Goal: Check status: Check status

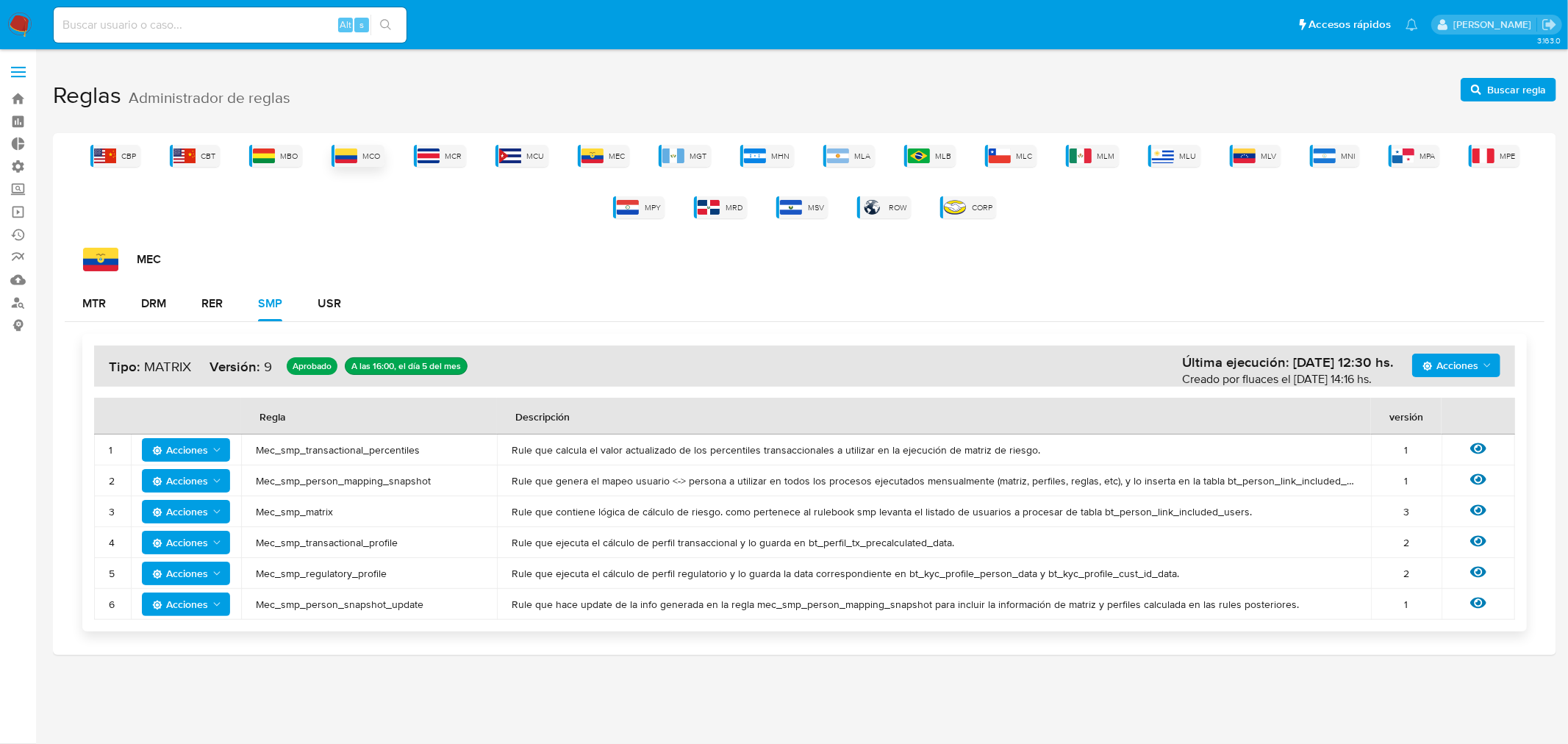
click at [376, 154] on span "MCO" at bounding box center [372, 156] width 18 height 11
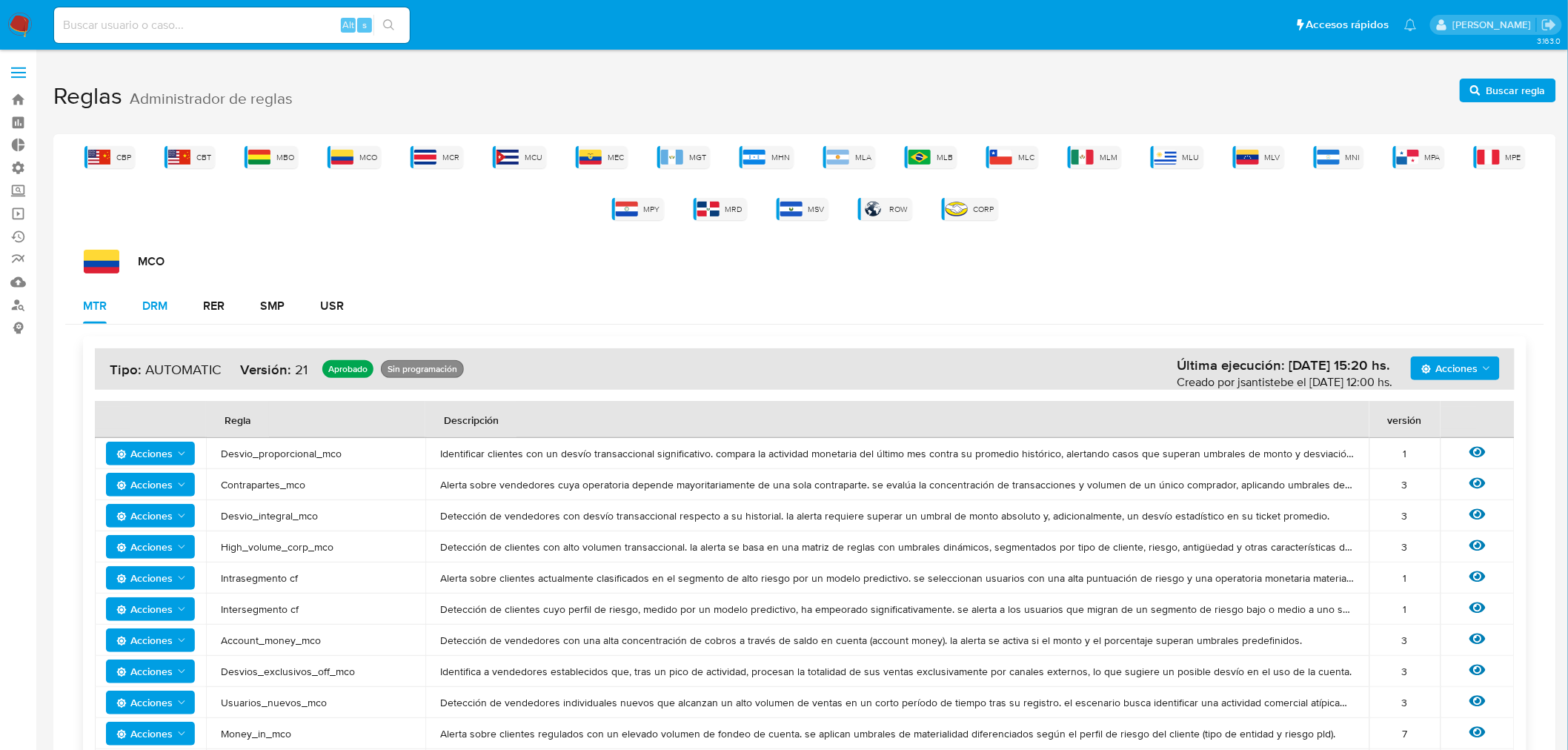
click at [150, 306] on div "DRM" at bounding box center [155, 306] width 25 height 12
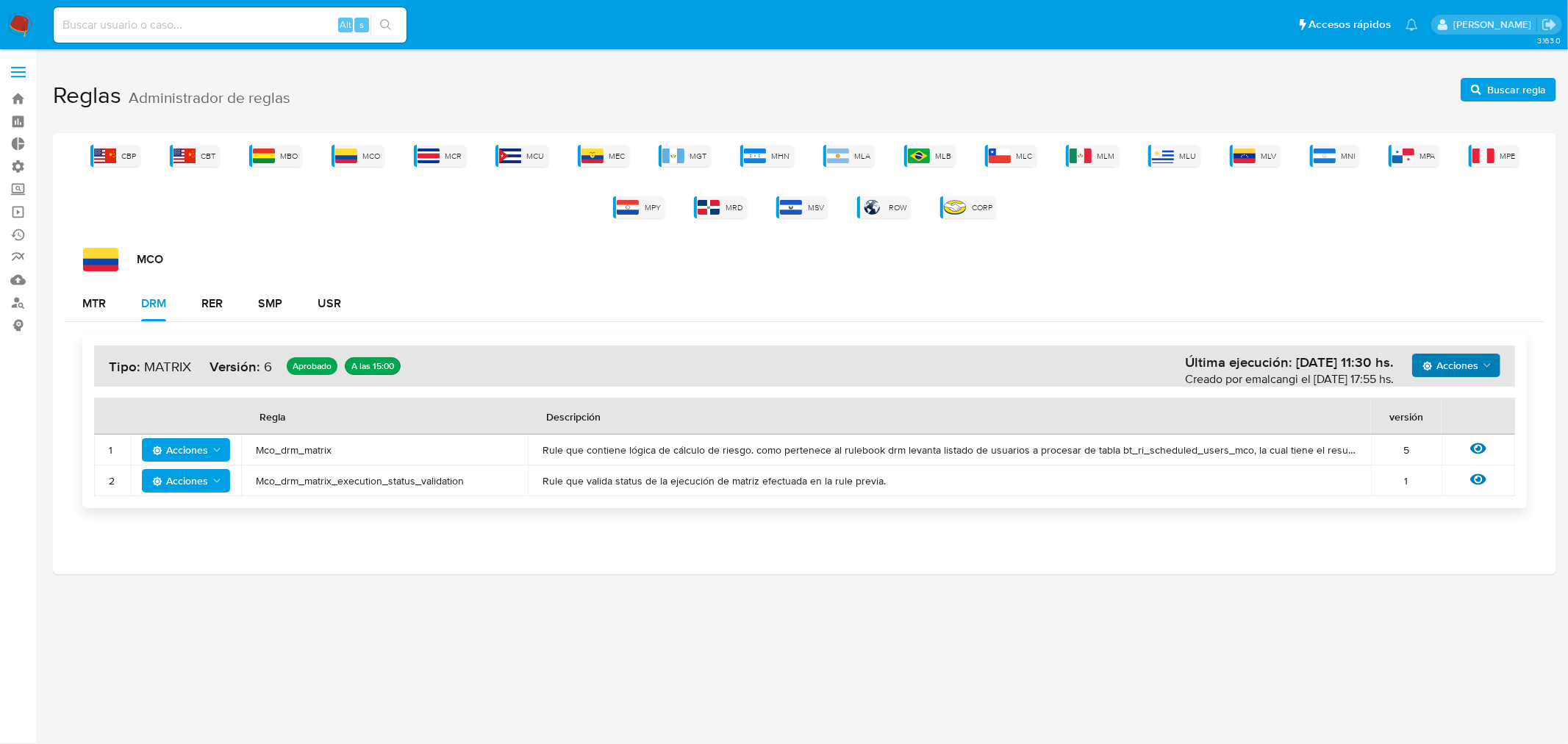
click at [1474, 360] on span "Acciones" at bounding box center [1450, 365] width 56 height 23
click at [1444, 427] on button "Ver registros" at bounding box center [1455, 437] width 133 height 35
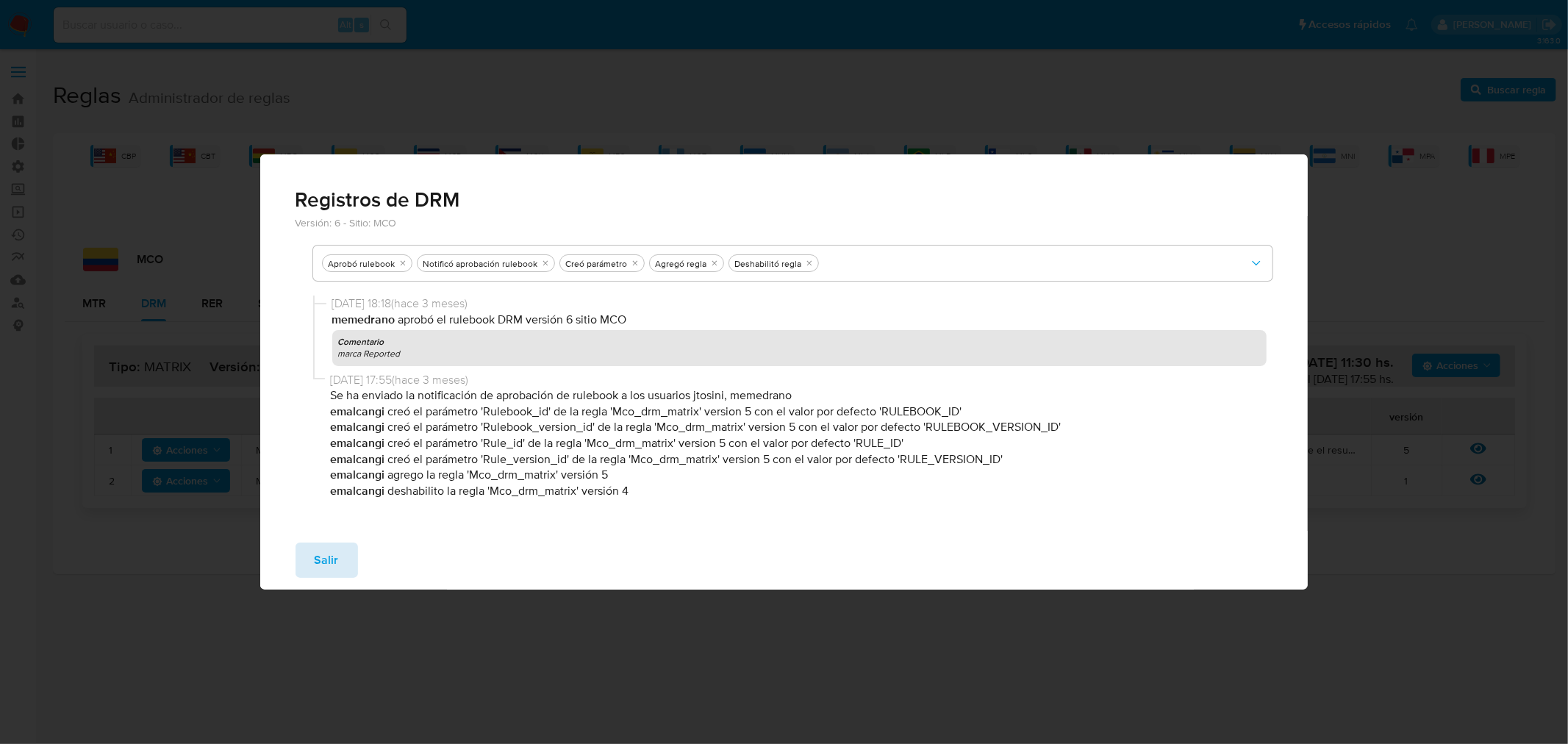
click at [320, 557] on span "Salir" at bounding box center [326, 560] width 24 height 32
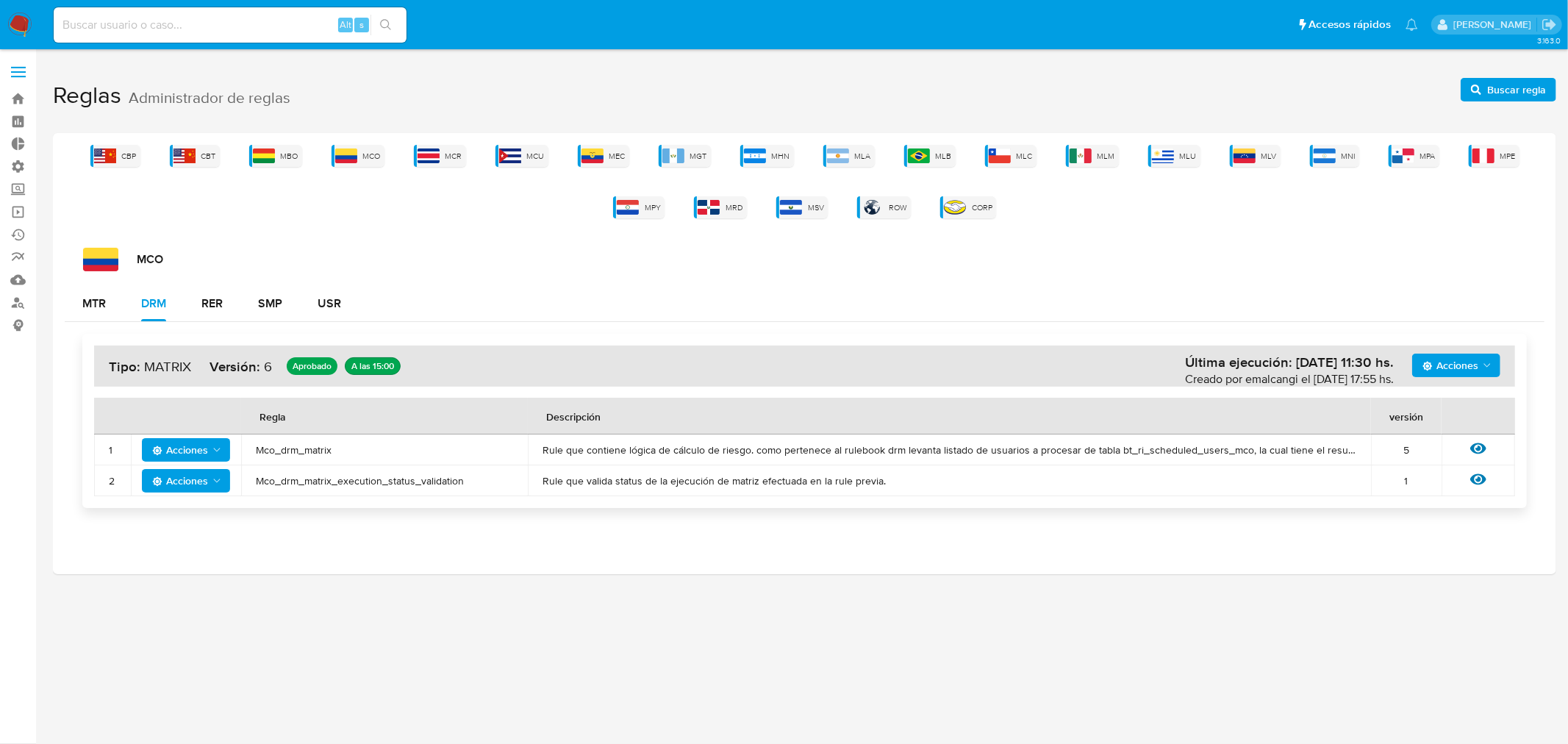
click at [1459, 363] on span "Acciones" at bounding box center [1450, 365] width 56 height 23
click at [1451, 392] on button "Ver historico" at bounding box center [1455, 402] width 133 height 35
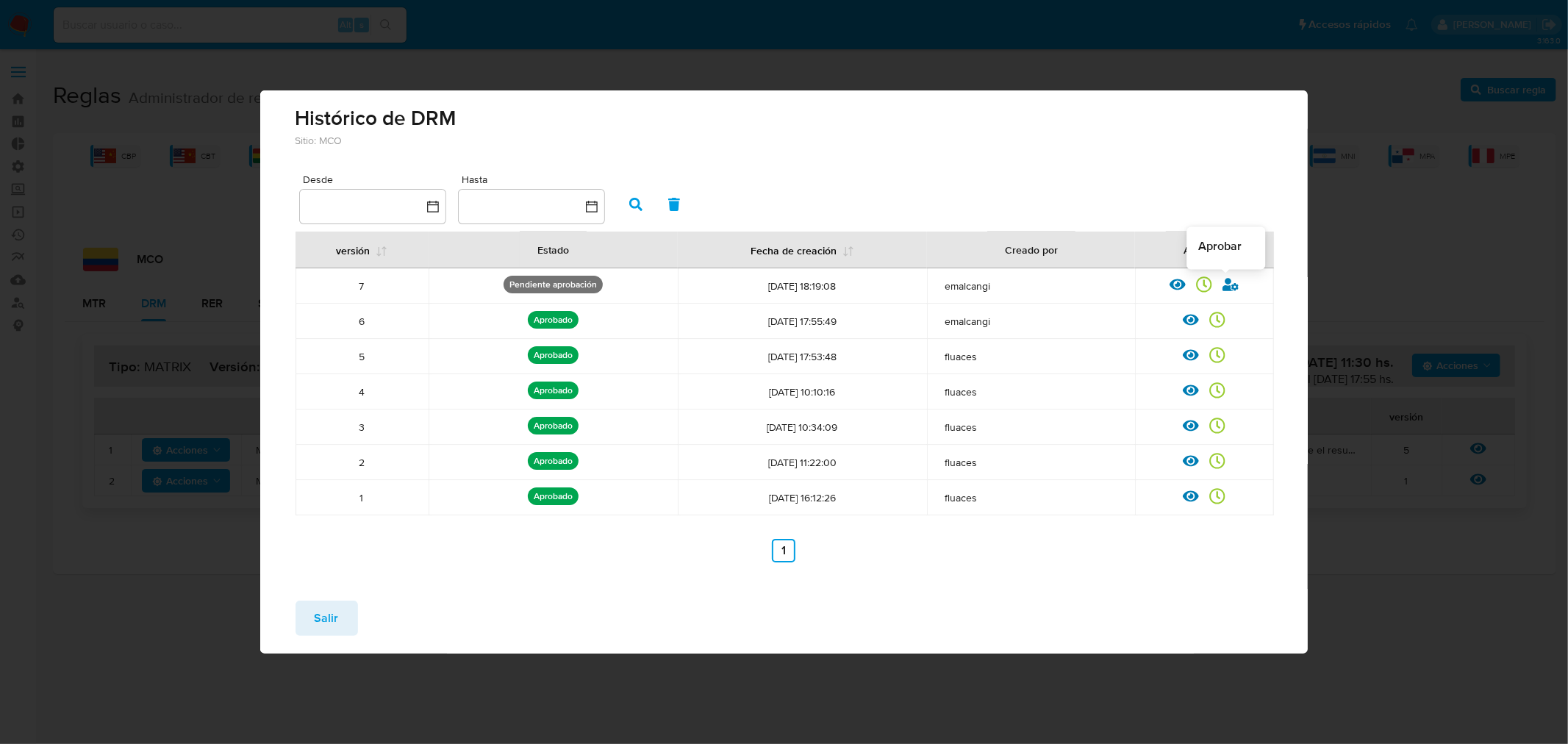
click at [1229, 282] on icon at bounding box center [1230, 284] width 16 height 13
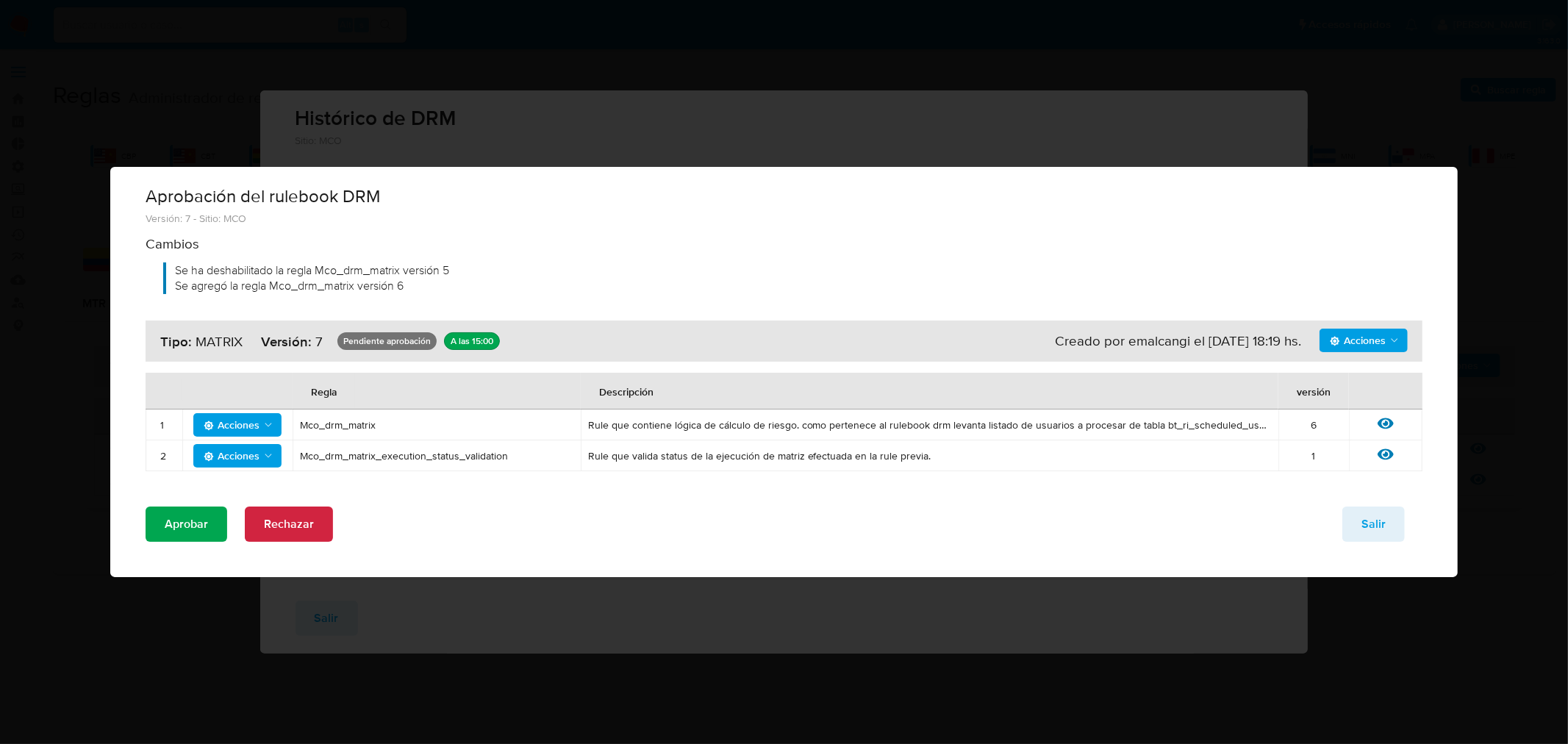
click at [206, 522] on span "Aprobar" at bounding box center [187, 523] width 43 height 32
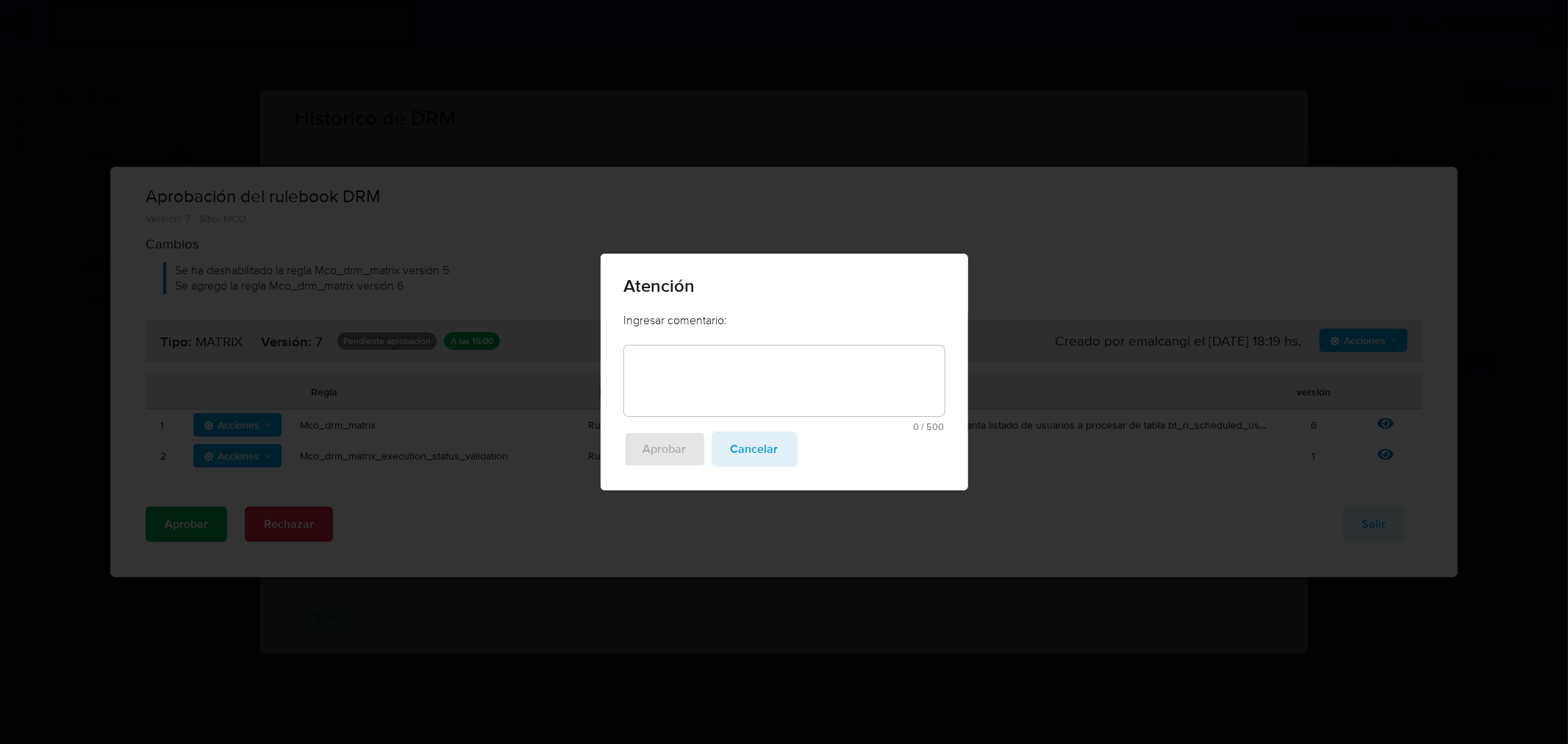
click at [794, 387] on textarea at bounding box center [784, 381] width 321 height 71
click at [794, 389] on textarea at bounding box center [784, 381] width 321 height 71
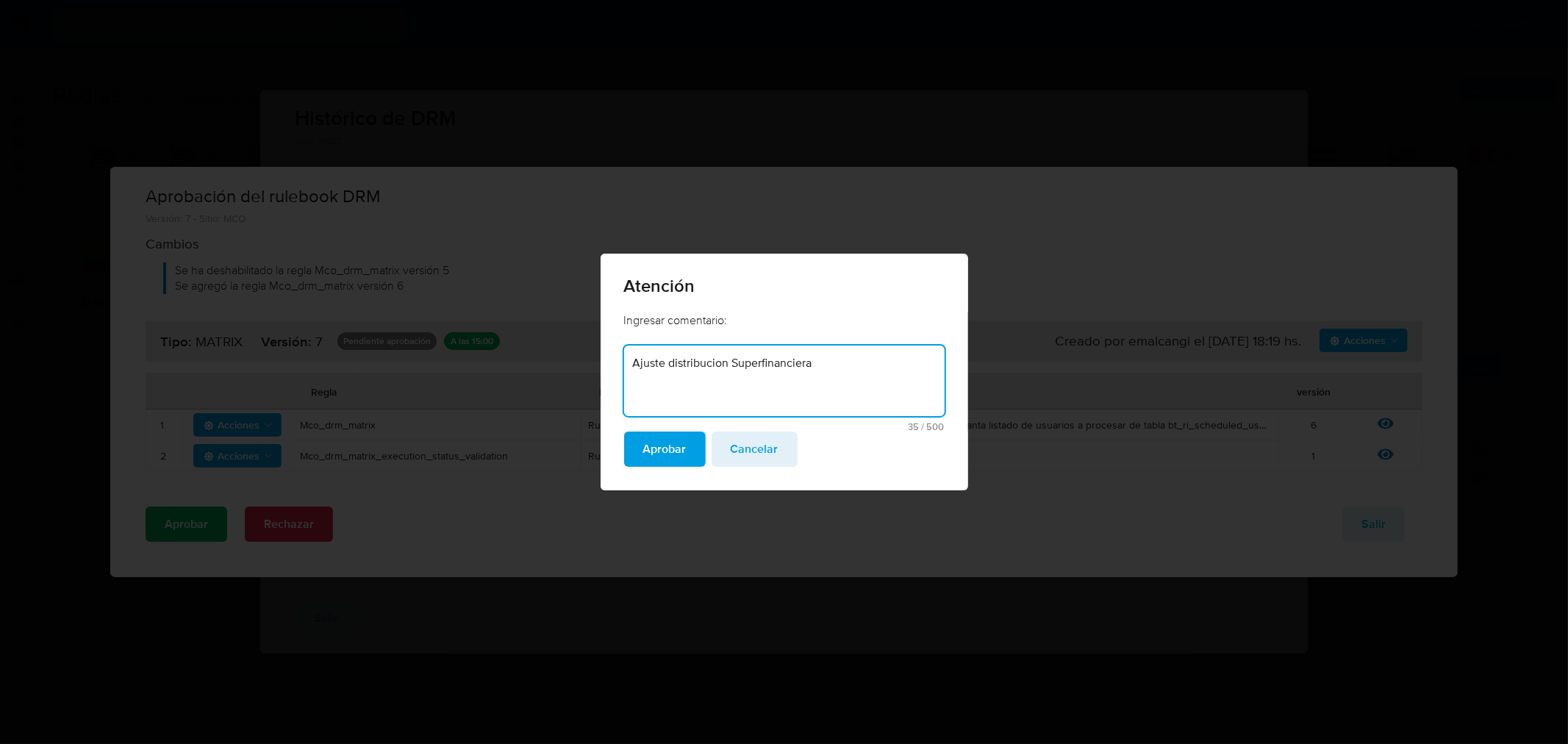
drag, startPoint x: 819, startPoint y: 370, endPoint x: 545, endPoint y: 361, distance: 274.1
click at [545, 361] on div "Atención Ingresar comentario: disapprove-approve-reason Ajuste distribucion Sup…" at bounding box center [784, 372] width 1568 height 744
type textarea "Ajuste distribucion Superfinanciera"
click at [647, 444] on span "Aprobar" at bounding box center [665, 448] width 43 height 32
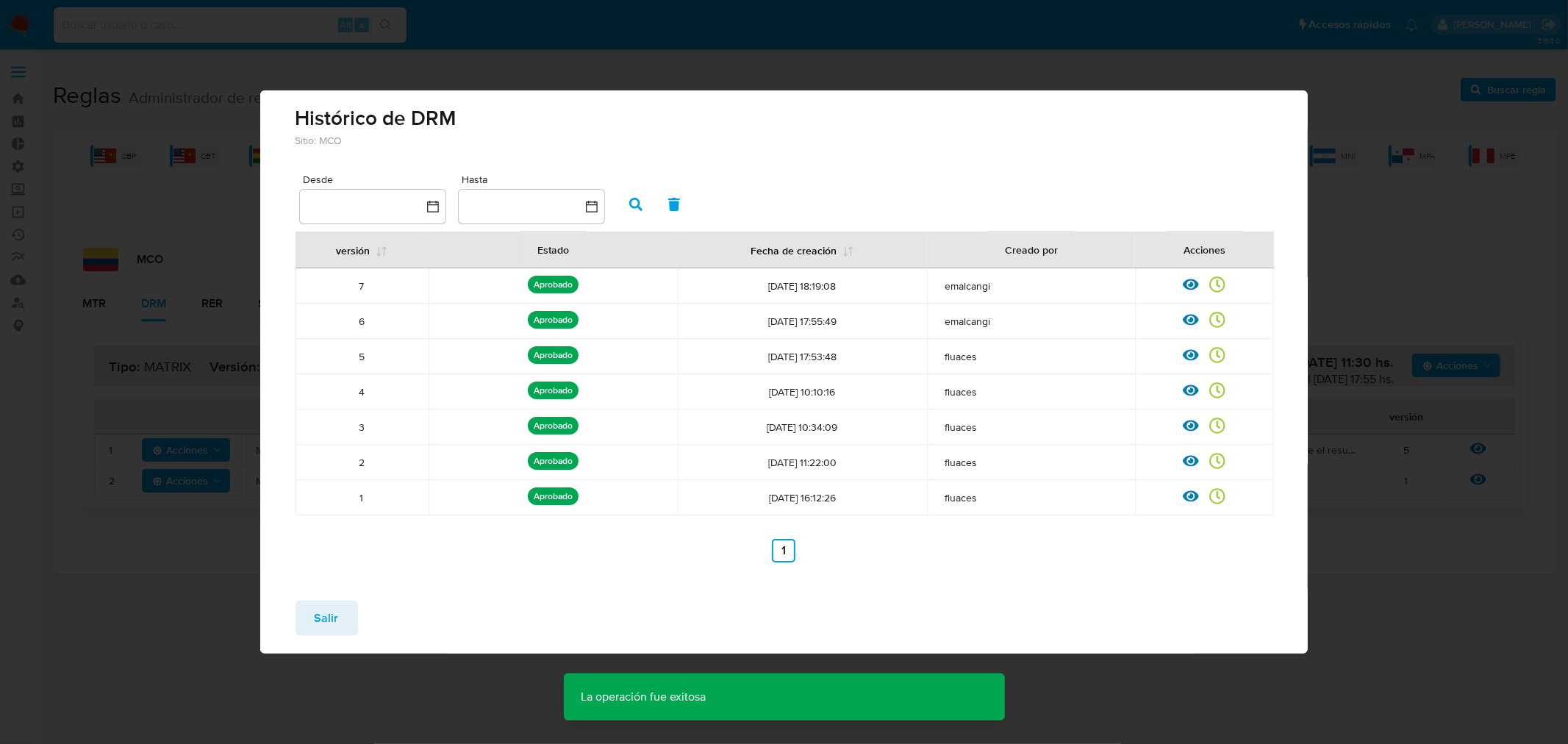
click at [1424, 257] on div "Histórico de DRM Sitio: MCO Desde Hasta versión Estado Fecha de creación Creado…" at bounding box center [784, 372] width 1568 height 744
click at [349, 619] on button "Salir" at bounding box center [327, 618] width 63 height 35
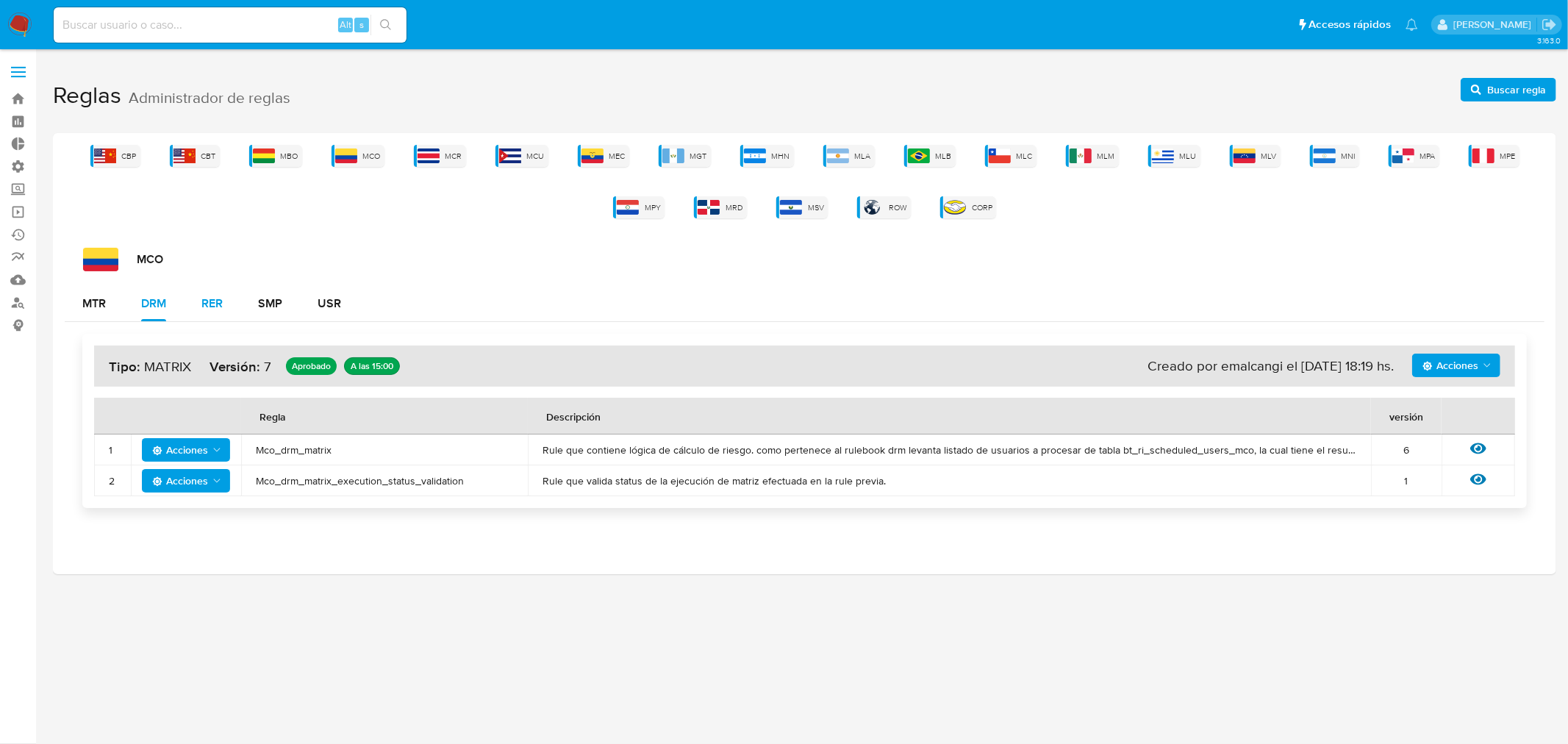
click at [196, 296] on button "RER" at bounding box center [212, 303] width 57 height 35
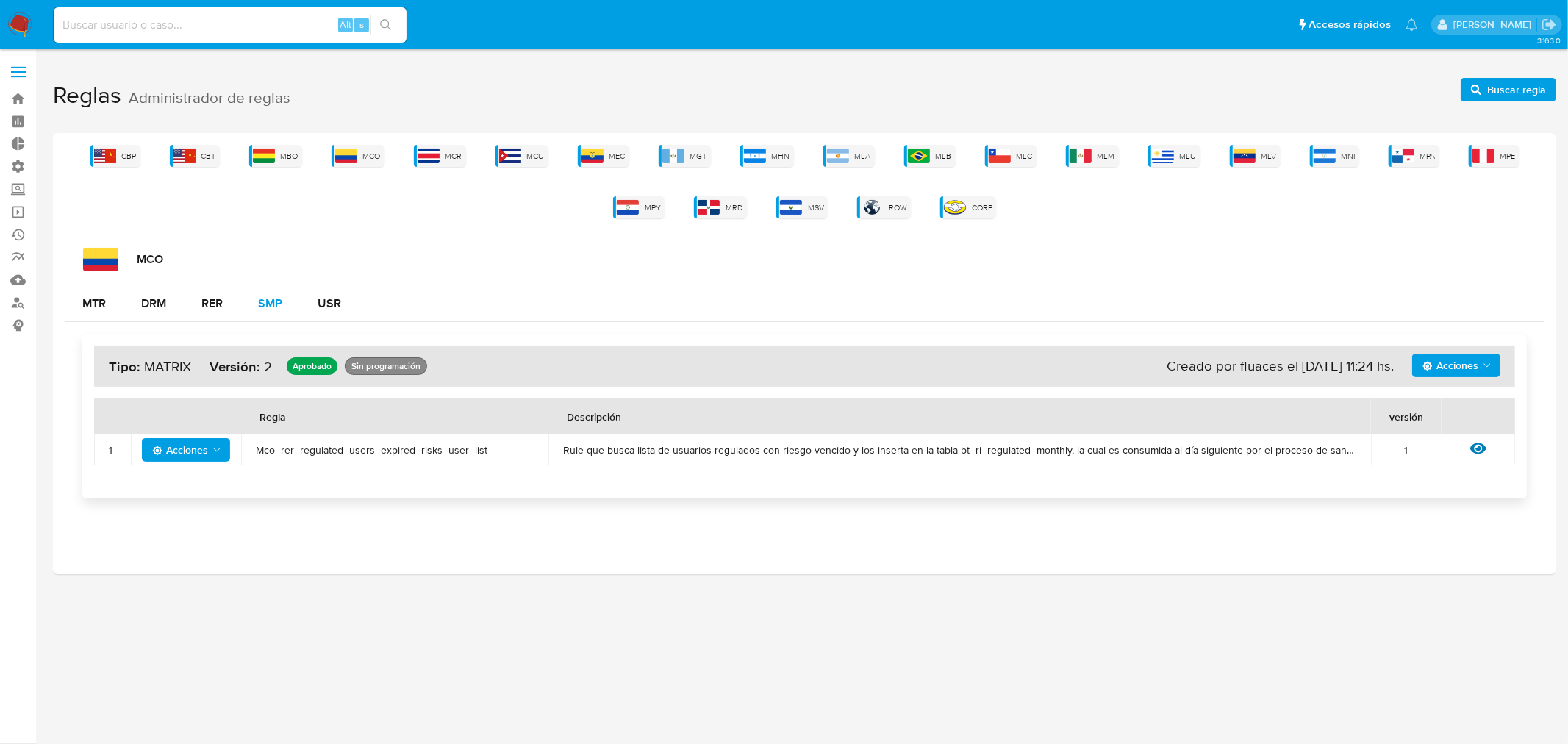
click at [255, 297] on button "SMP" at bounding box center [269, 303] width 59 height 35
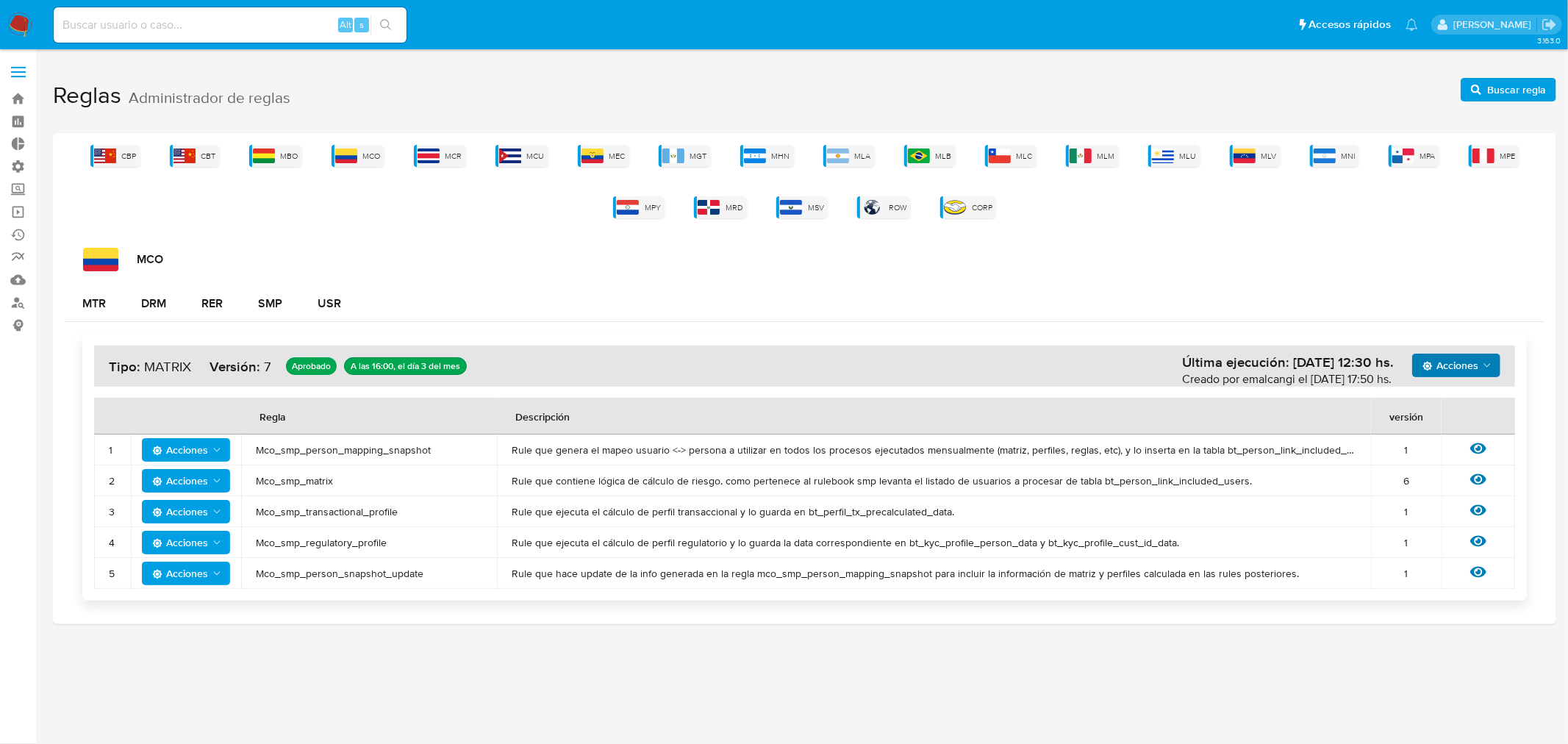
click at [1457, 363] on span "Acciones" at bounding box center [1450, 365] width 56 height 23
drag, startPoint x: 1417, startPoint y: 448, endPoint x: 1423, endPoint y: 398, distance: 50.4
click at [1423, 398] on ul "Ver historico Ver registros Ejecuciones Simular" at bounding box center [1455, 454] width 133 height 141
click at [1423, 398] on button "Ver historico" at bounding box center [1455, 402] width 133 height 35
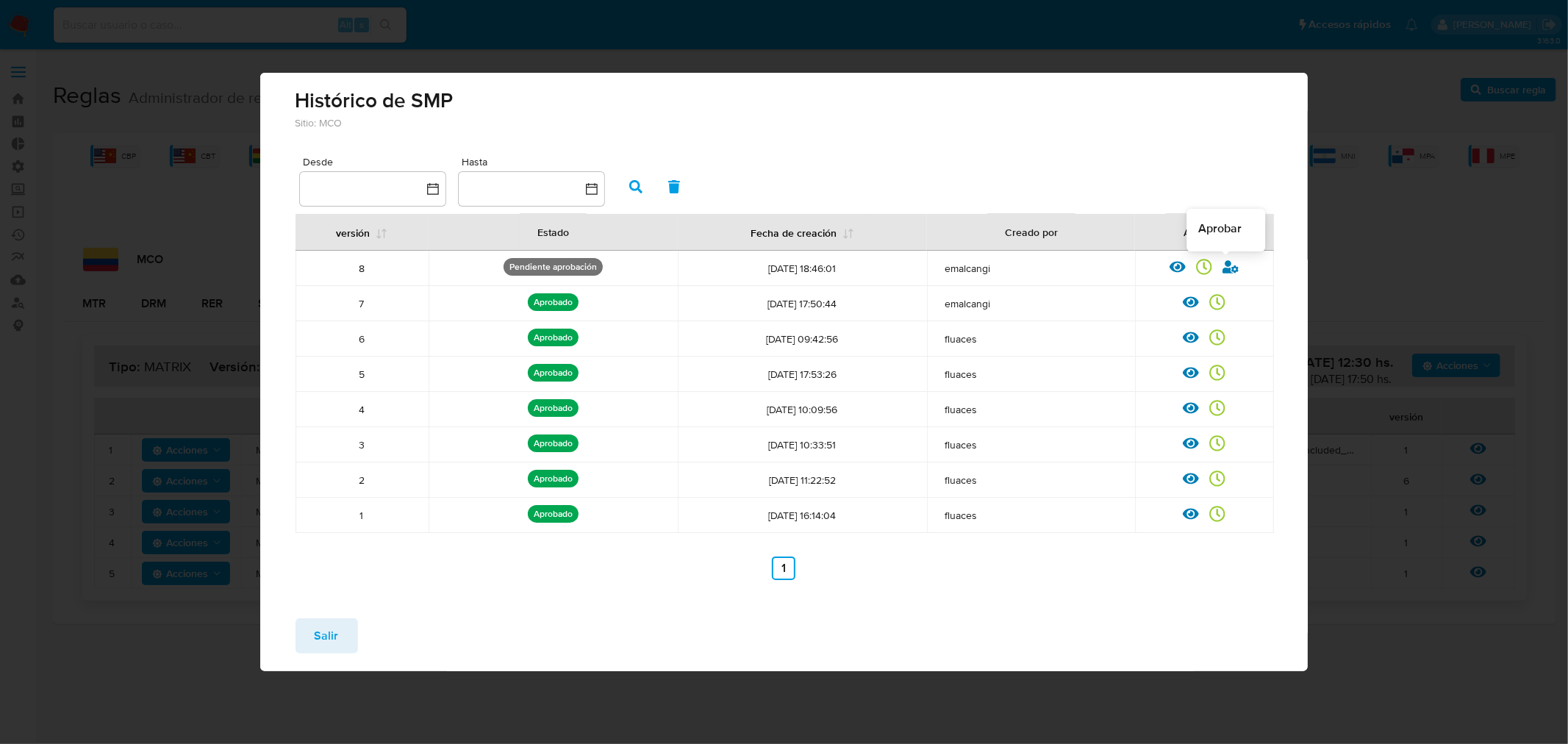
click at [1223, 273] on icon at bounding box center [1230, 266] width 16 height 16
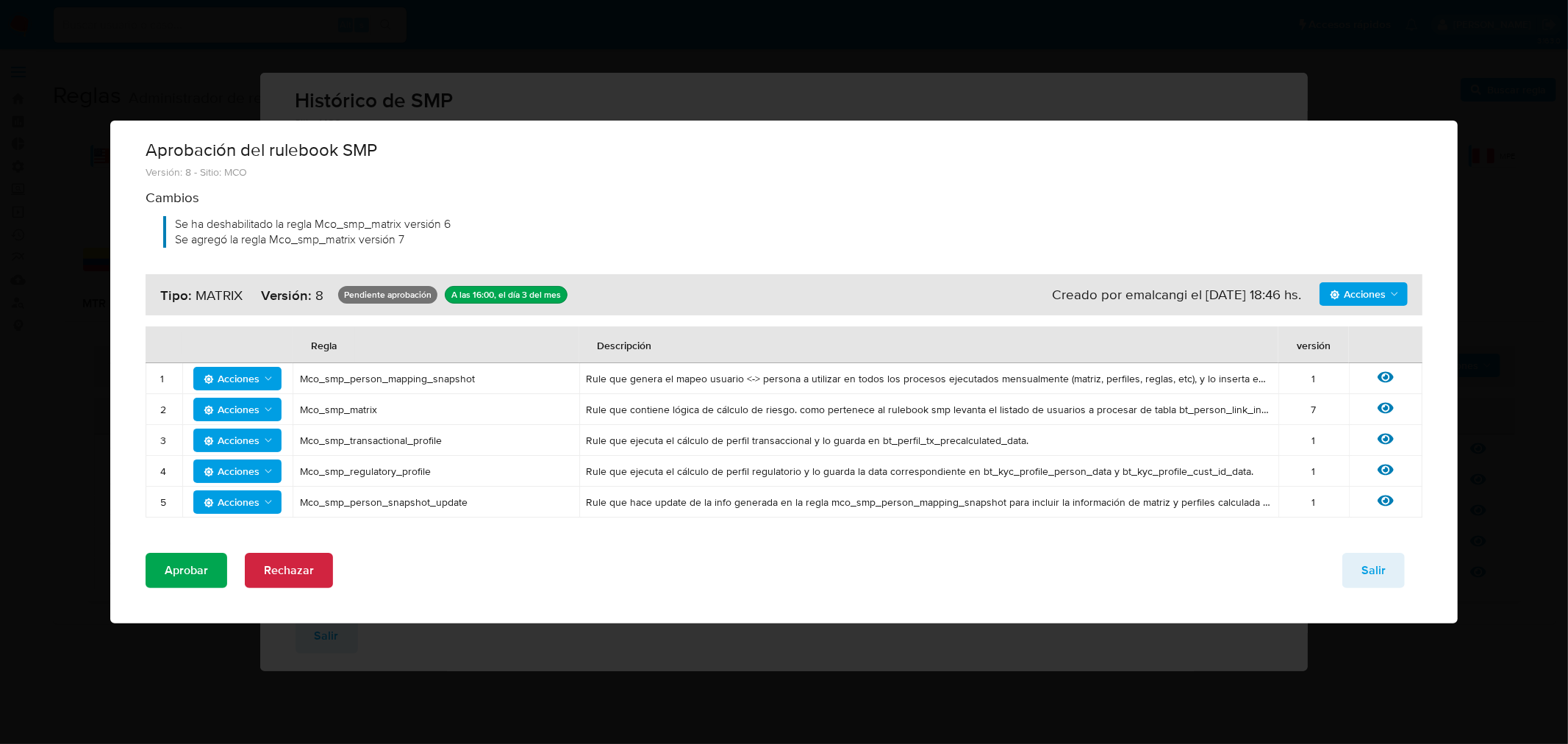
click at [189, 577] on span "Aprobar" at bounding box center [187, 570] width 43 height 32
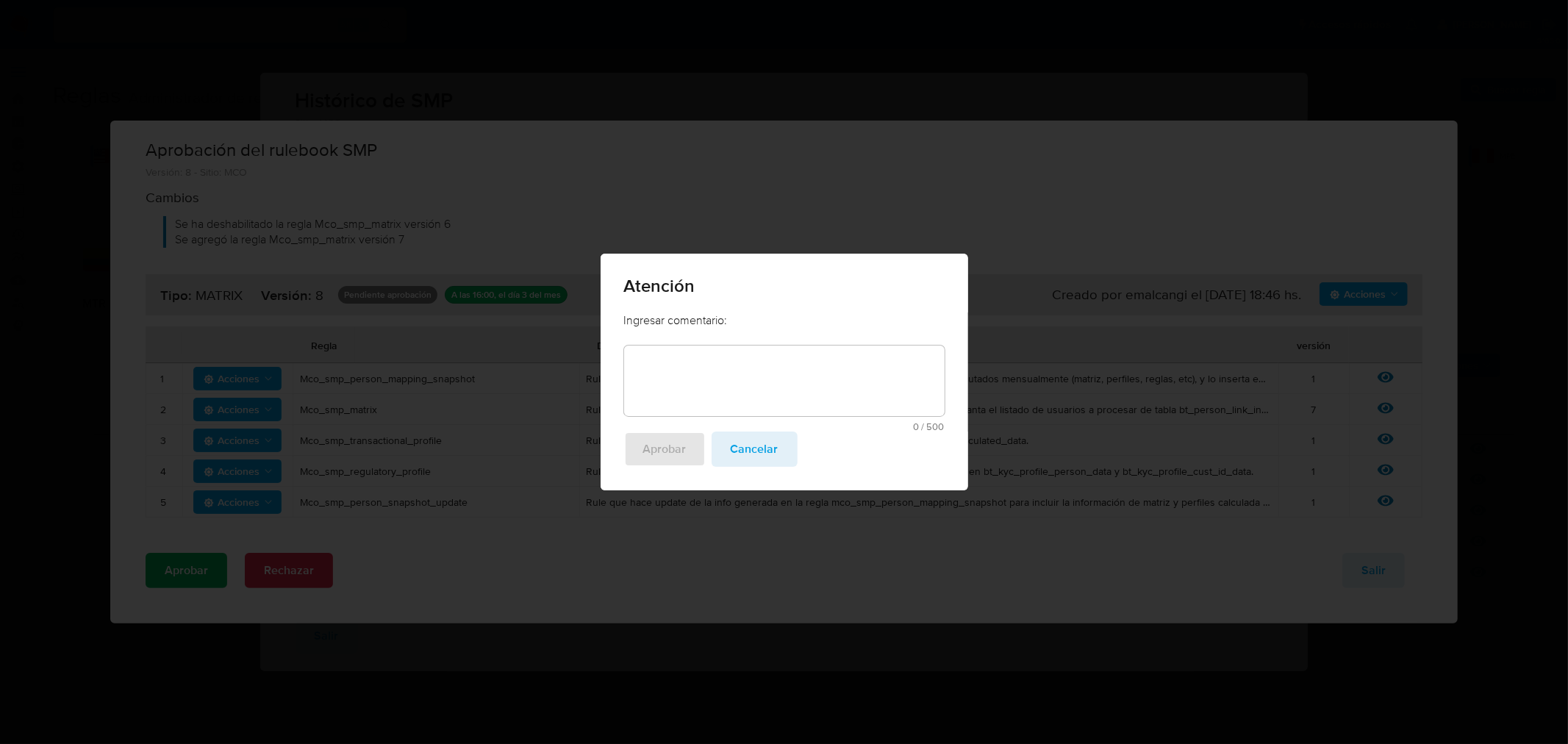
drag, startPoint x: 754, startPoint y: 392, endPoint x: 746, endPoint y: 402, distance: 12.8
click at [746, 402] on textarea at bounding box center [784, 381] width 321 height 71
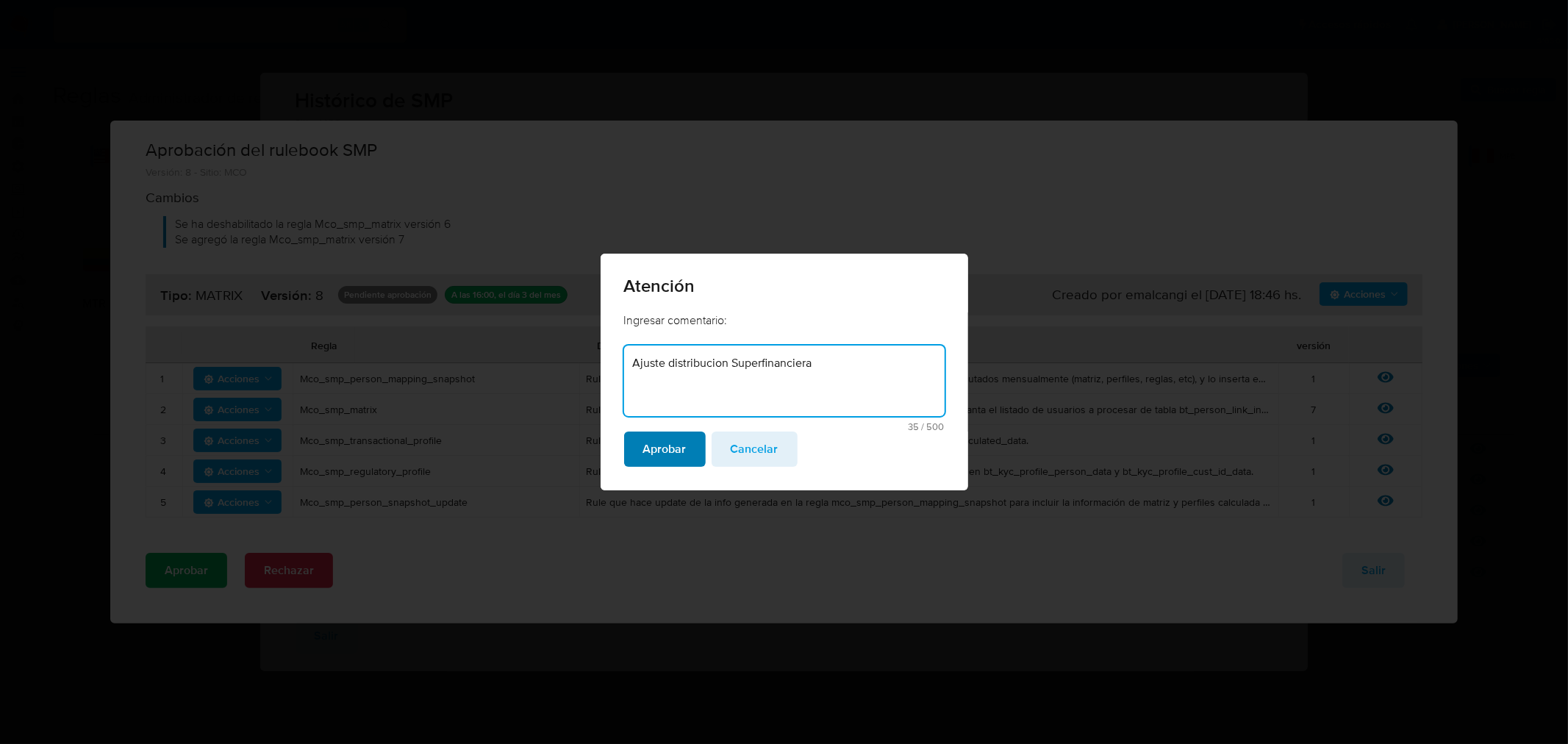
type textarea "Ajuste distribucion Superfinanciera"
click at [662, 457] on span "Aprobar" at bounding box center [665, 448] width 43 height 32
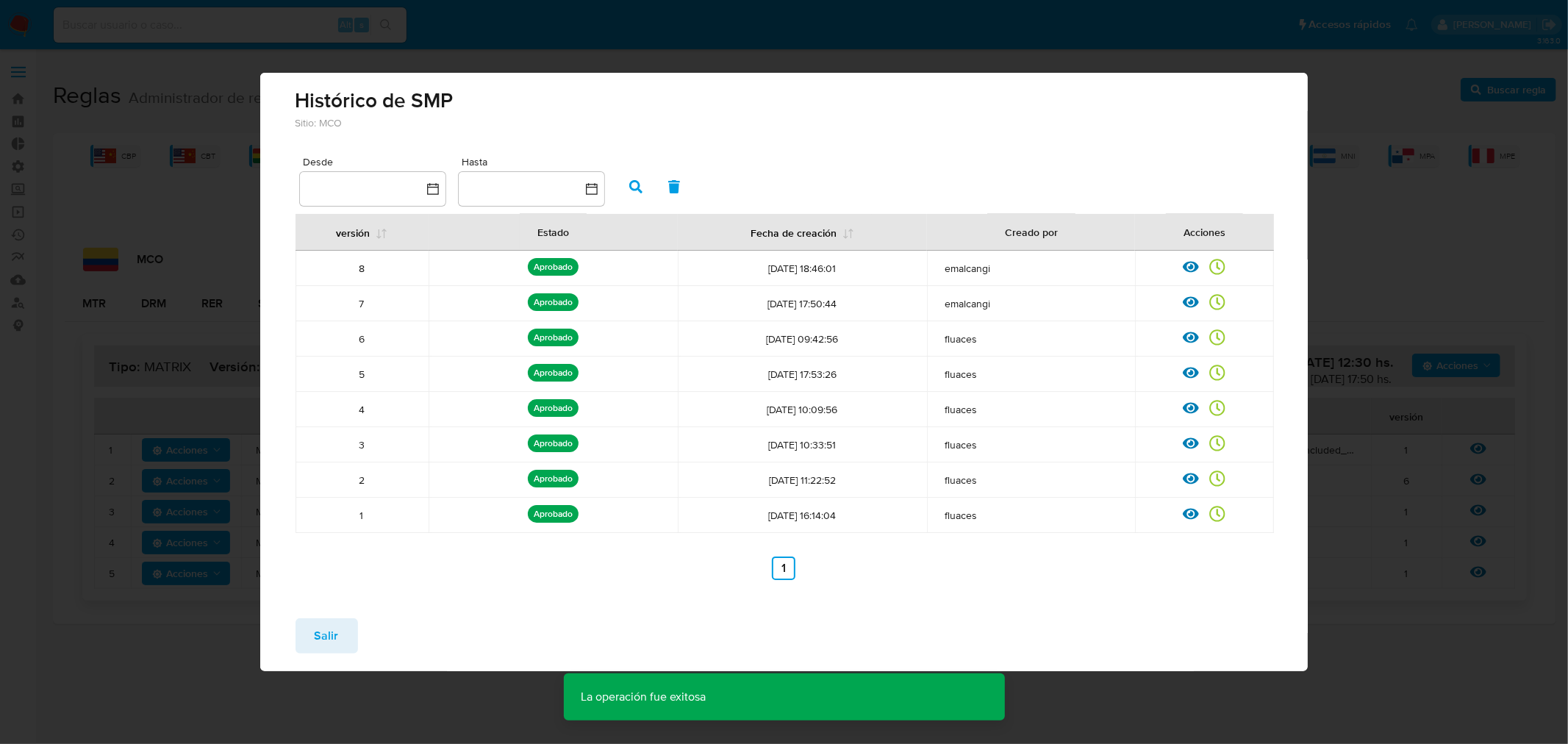
click at [328, 632] on span "Salir" at bounding box center [326, 635] width 24 height 32
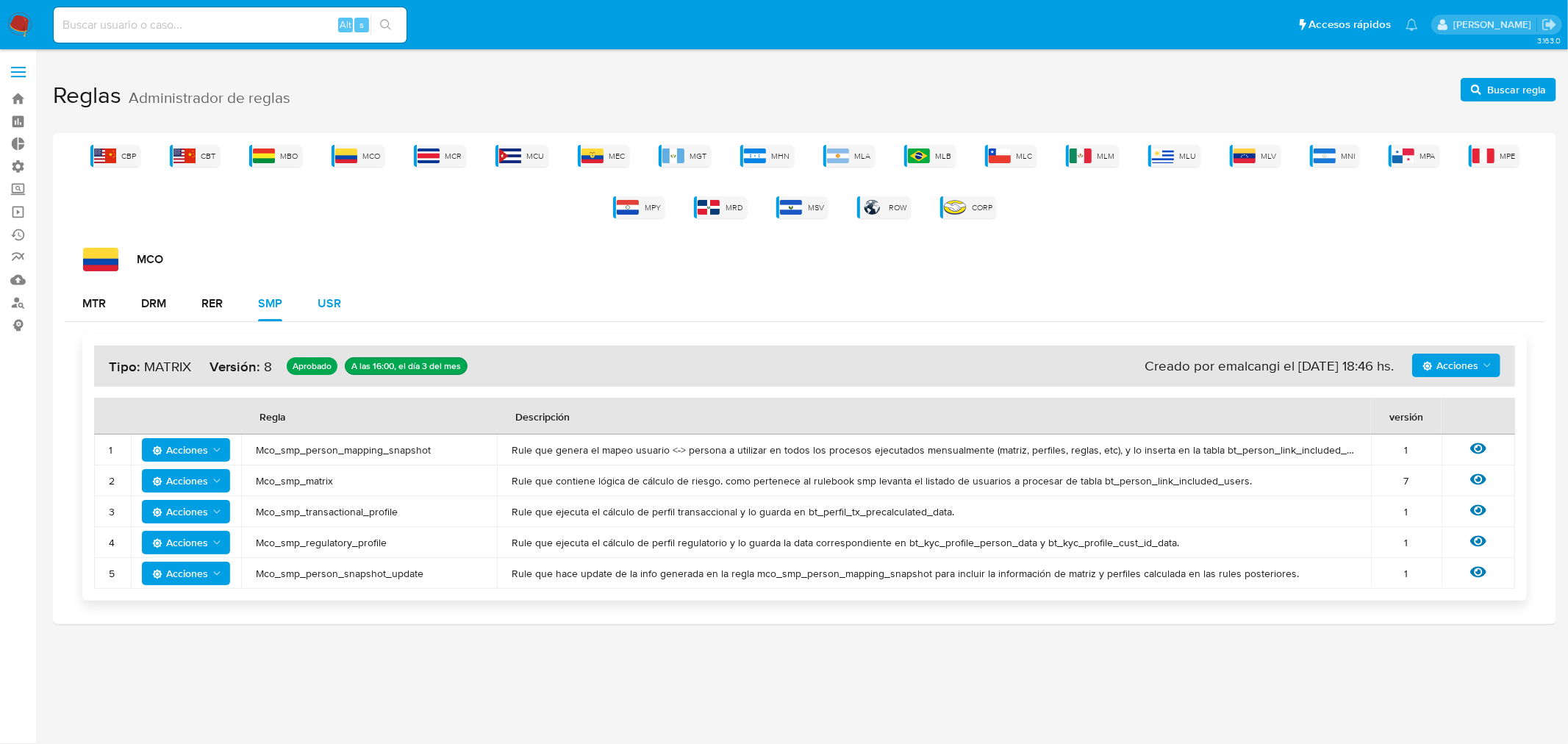
click at [327, 302] on div "USR" at bounding box center [329, 303] width 23 height 12
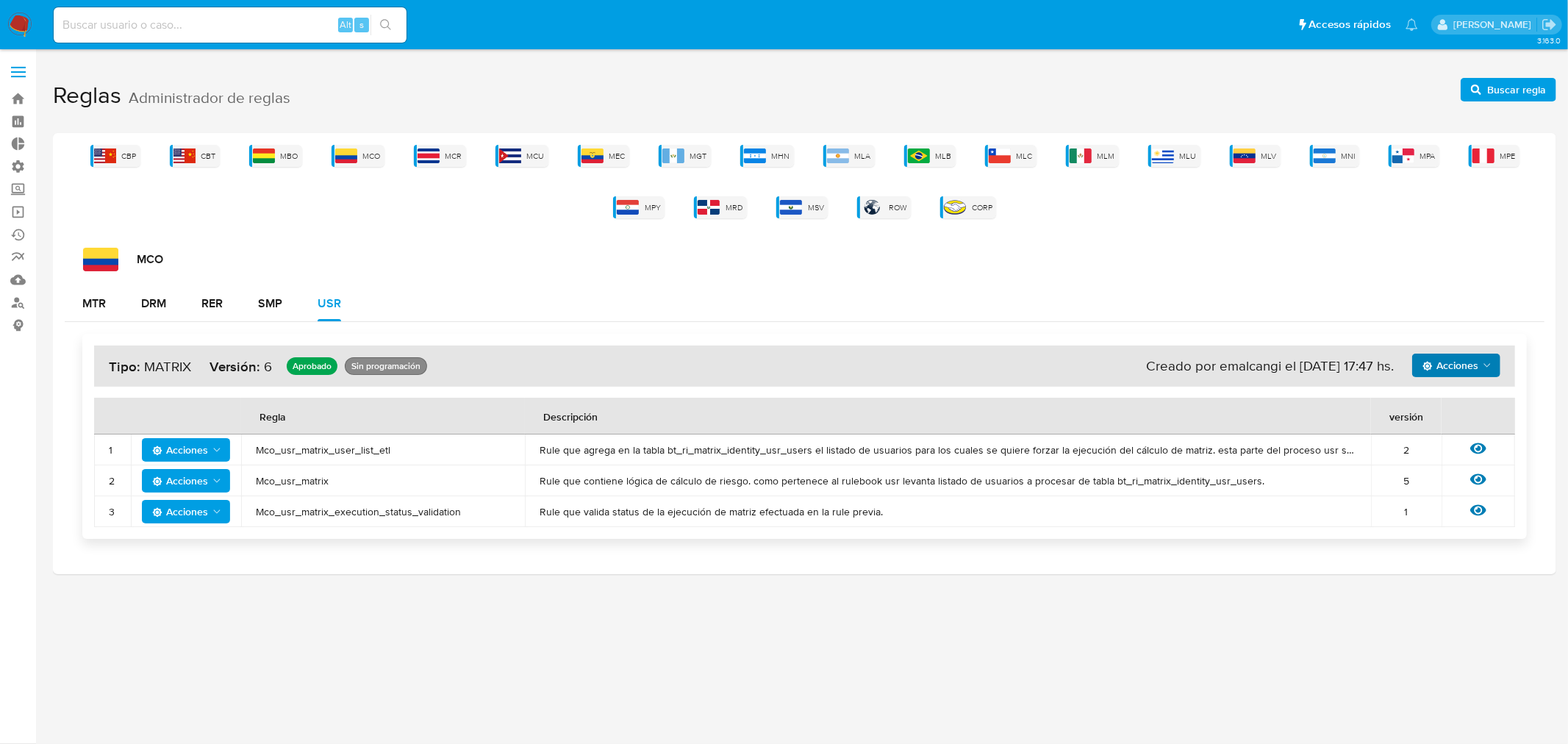
click at [1432, 365] on icon "Acciones" at bounding box center [1427, 365] width 9 height 9
click at [1445, 404] on button "Ver historico" at bounding box center [1455, 402] width 133 height 35
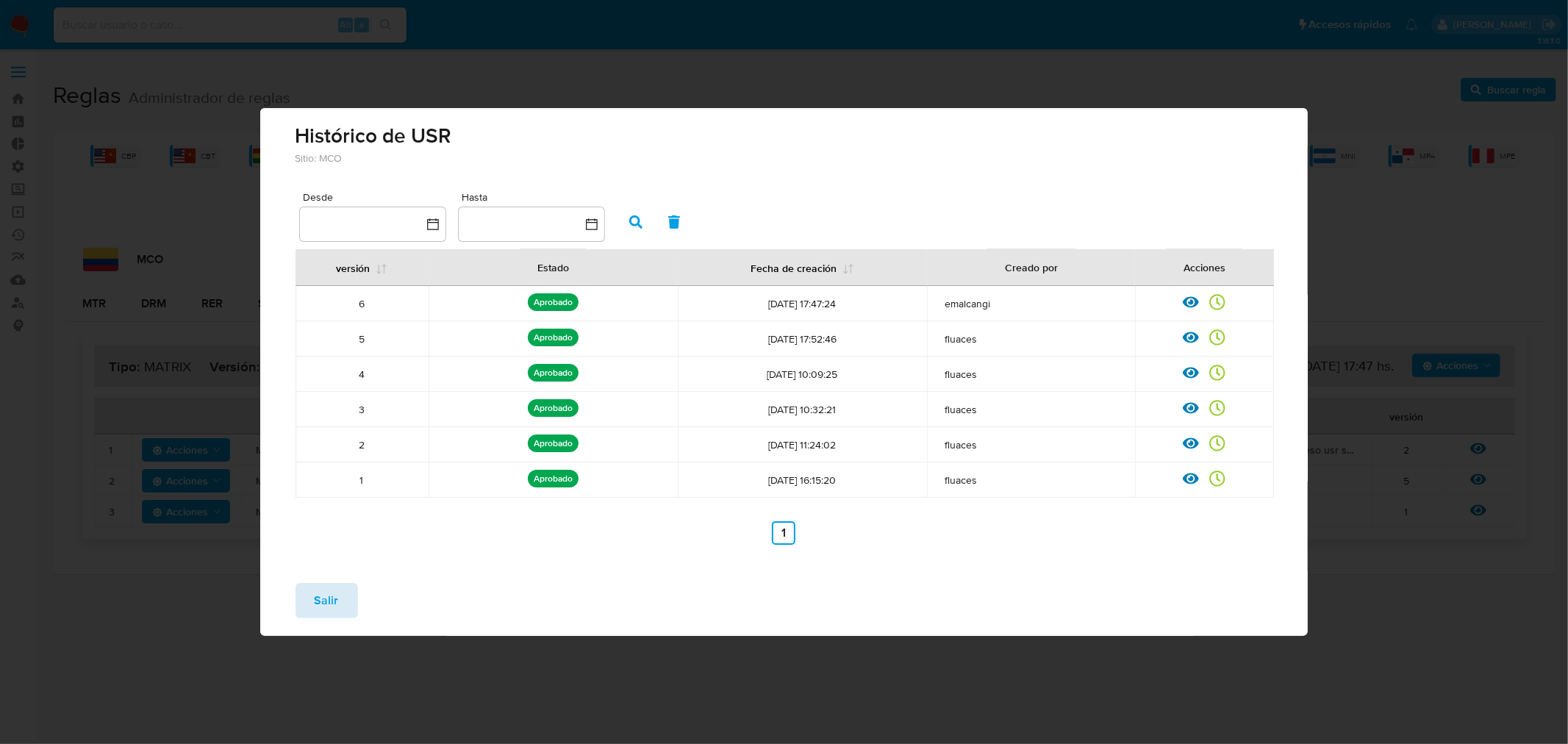
click at [351, 588] on button "Salir" at bounding box center [327, 600] width 63 height 35
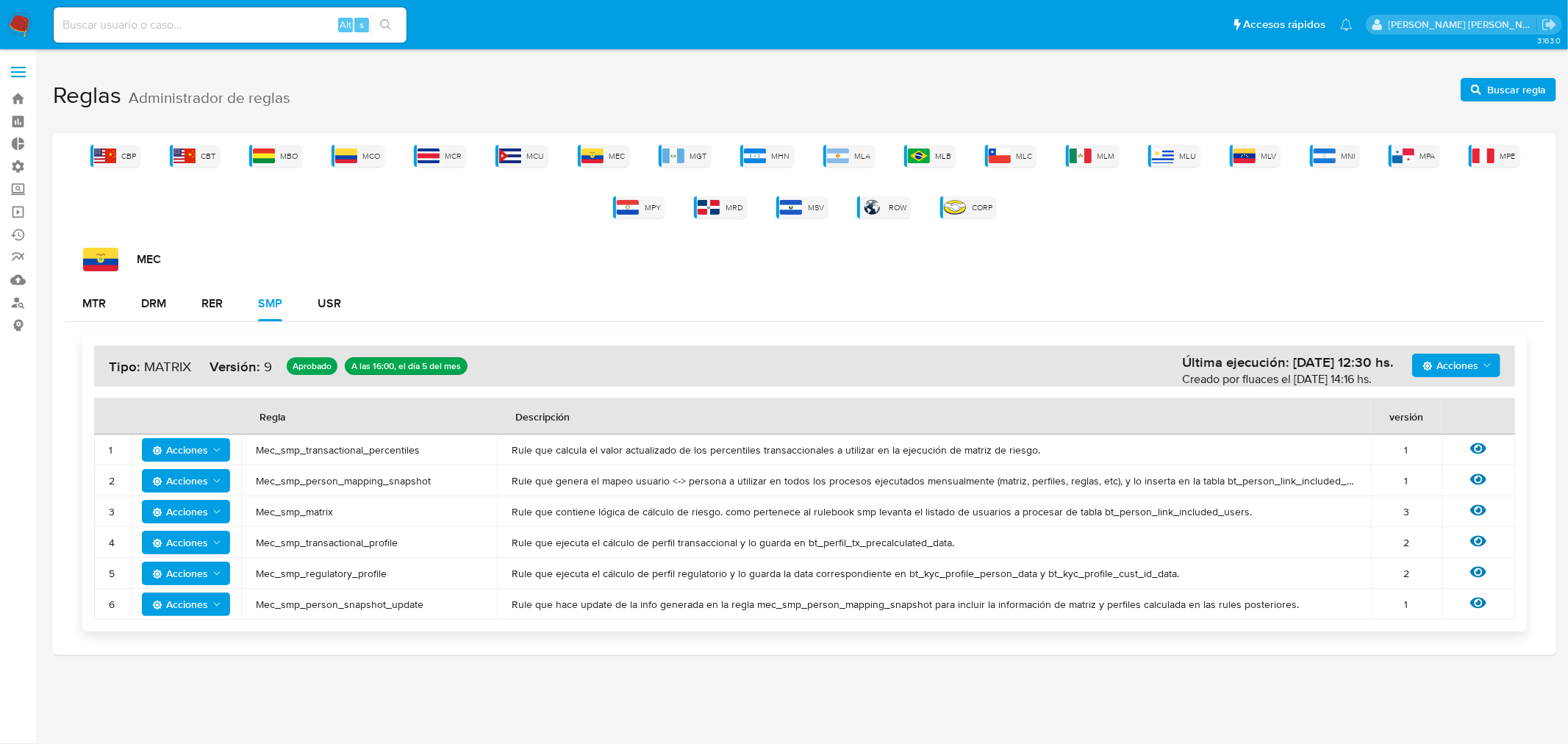
click at [178, 21] on input at bounding box center [229, 25] width 353 height 19
paste input "2687955701"
type input "2687955701"
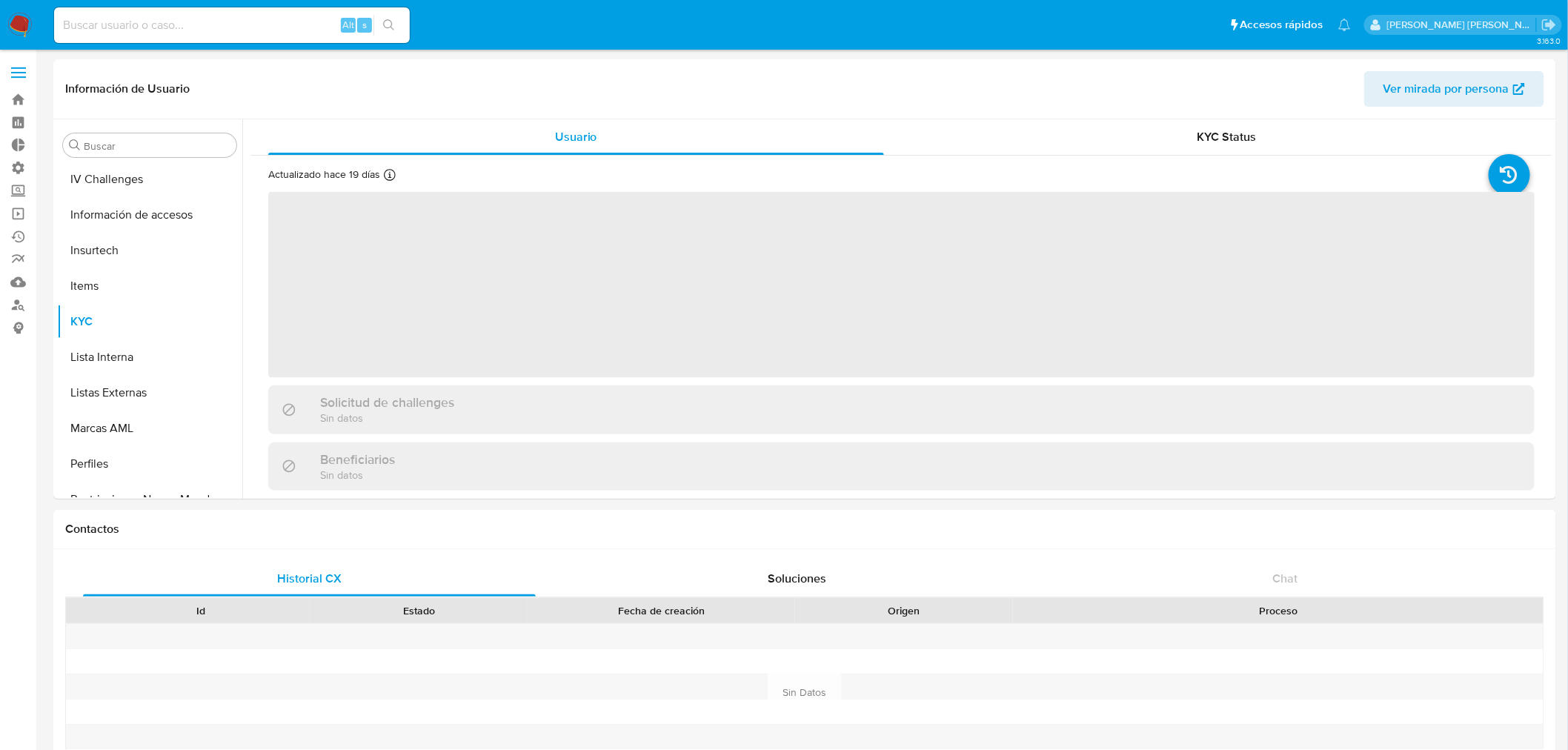
scroll to position [732, 0]
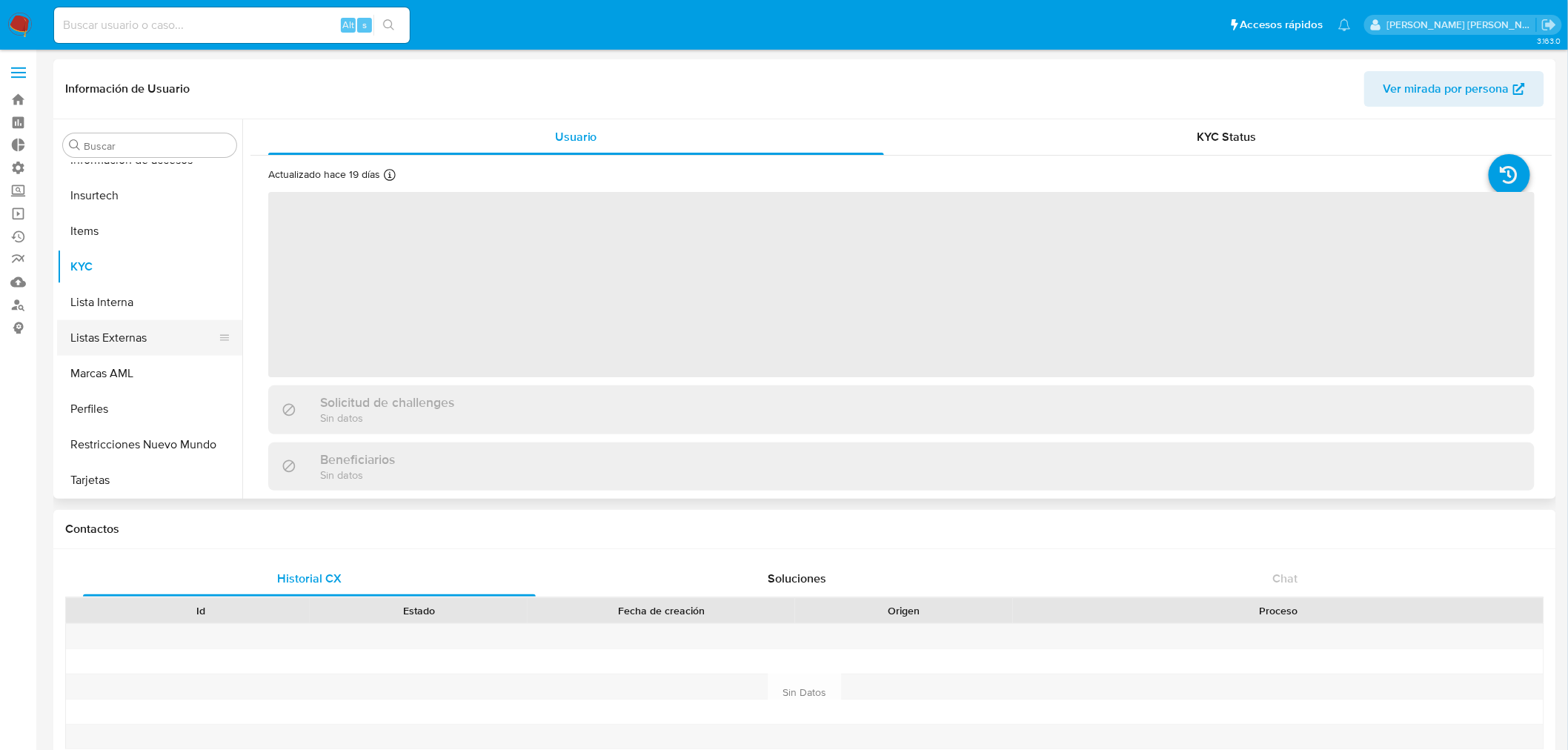
select select "10"
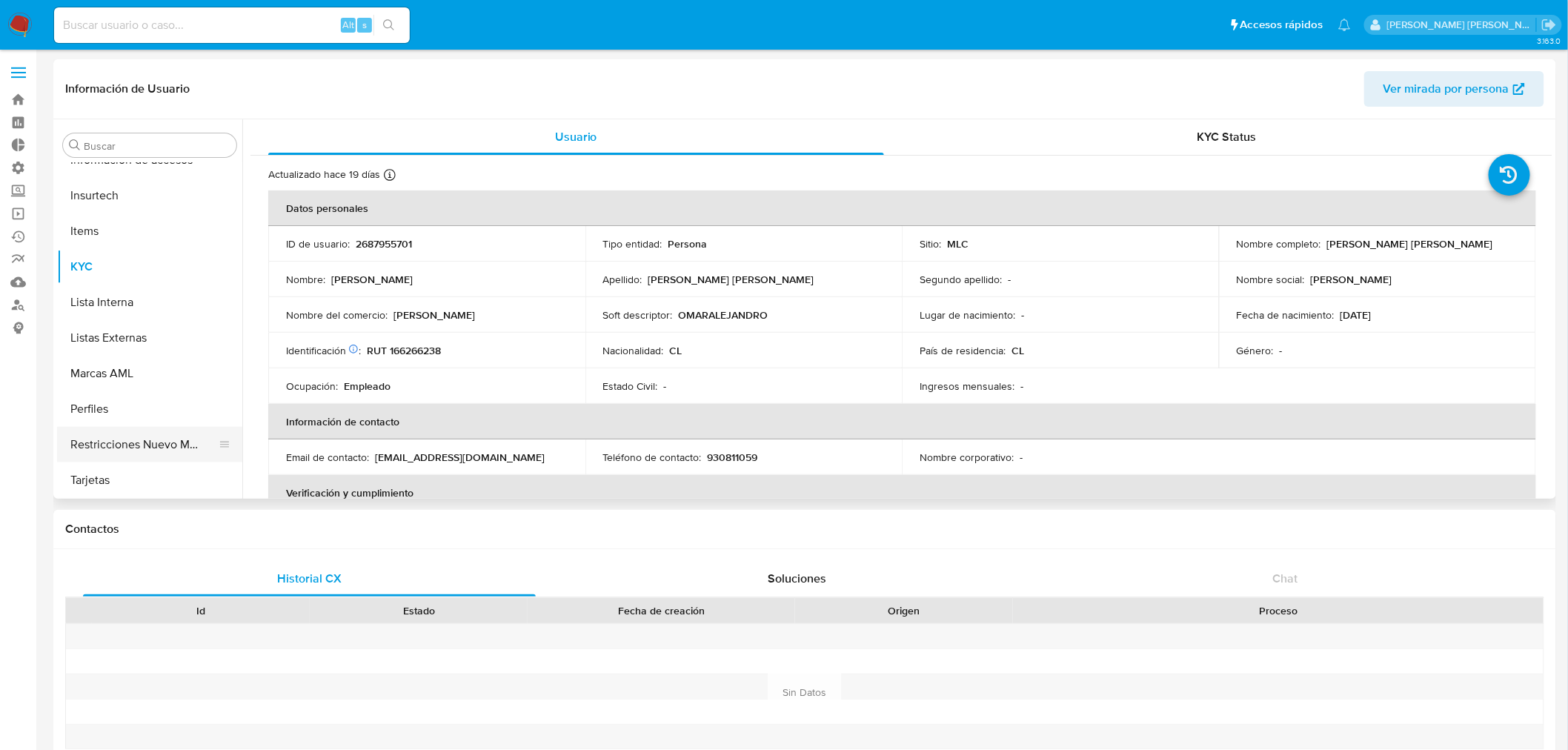
click at [154, 446] on button "Restricciones Nuevo Mundo" at bounding box center [144, 444] width 173 height 35
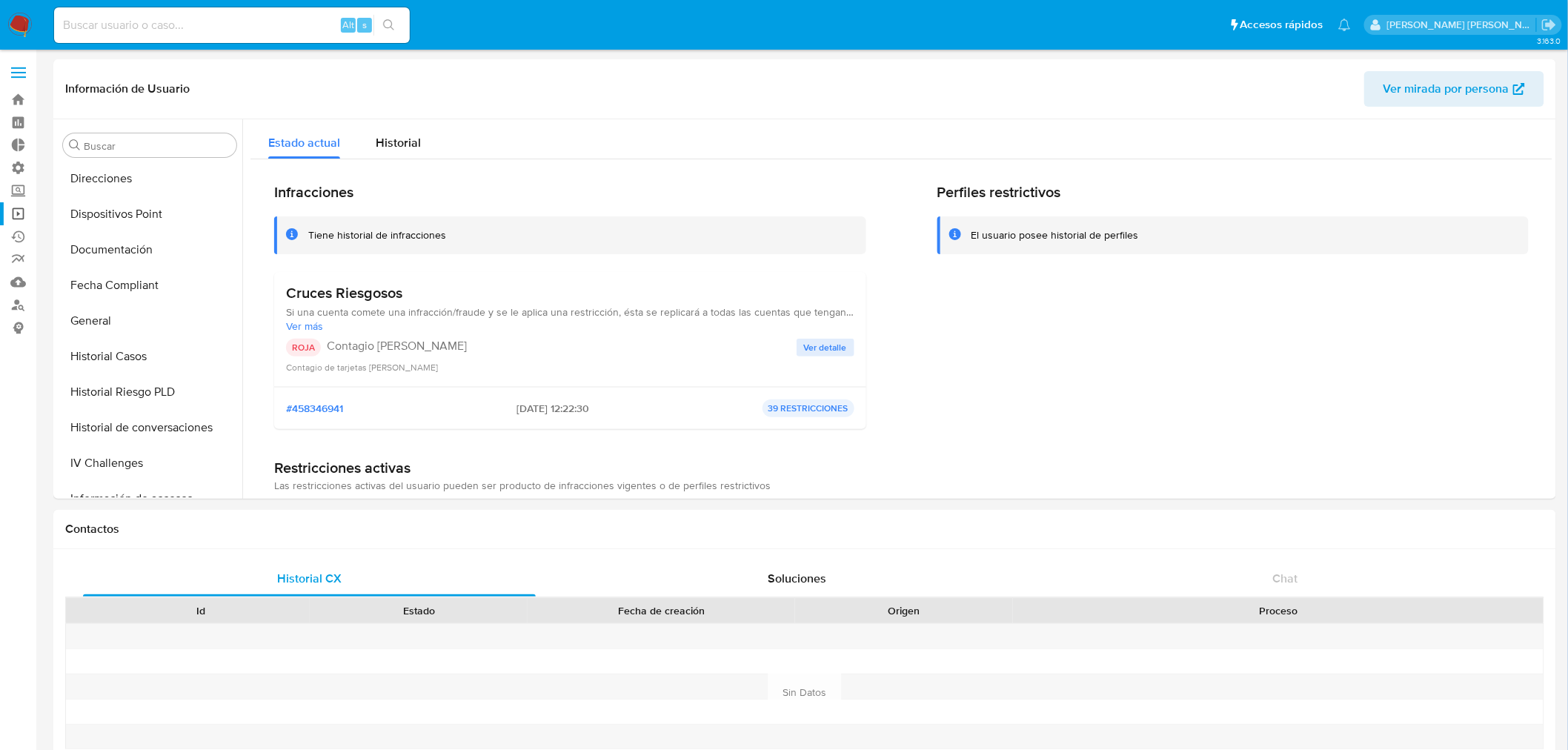
scroll to position [156, 0]
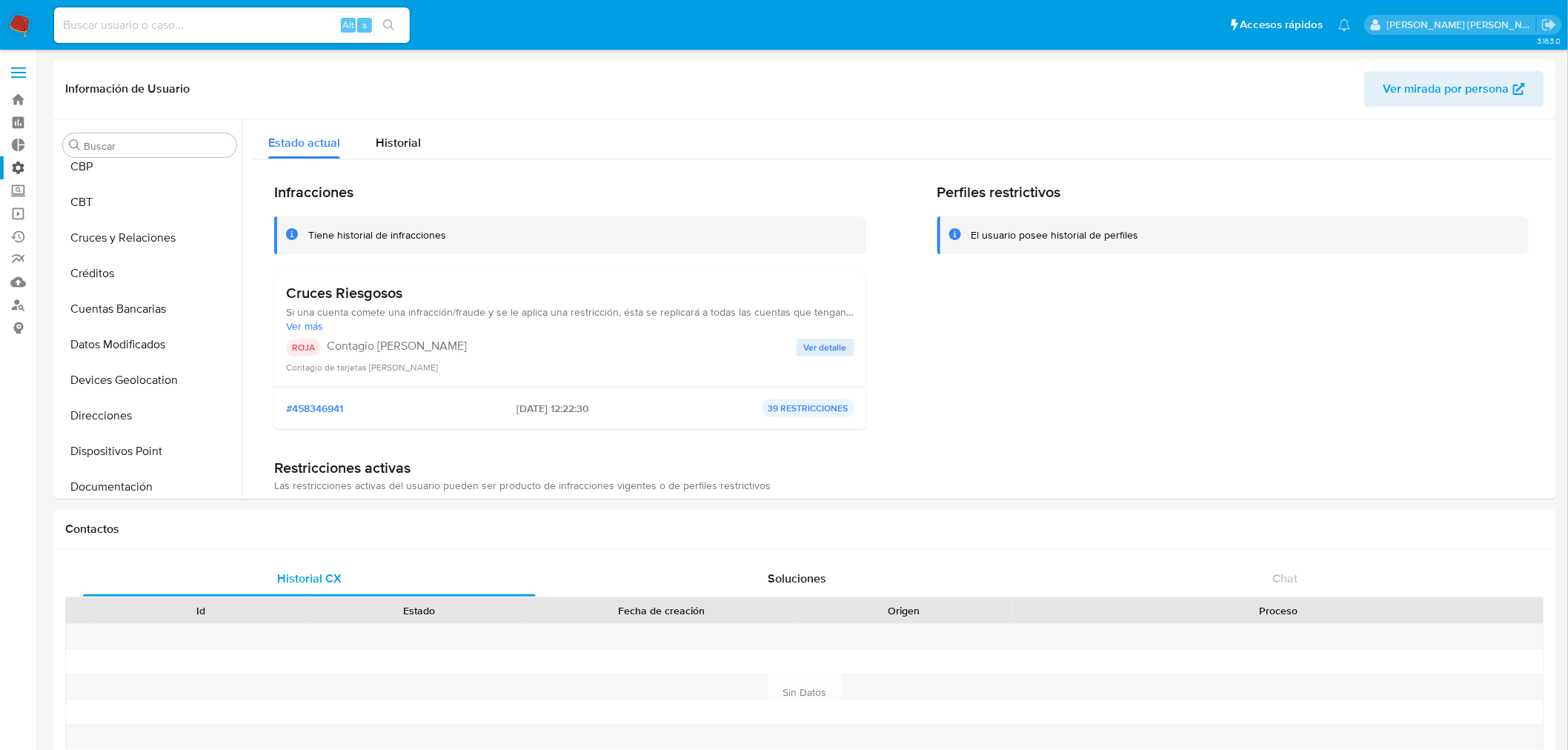
click at [19, 170] on label "Administración" at bounding box center [88, 167] width 176 height 23
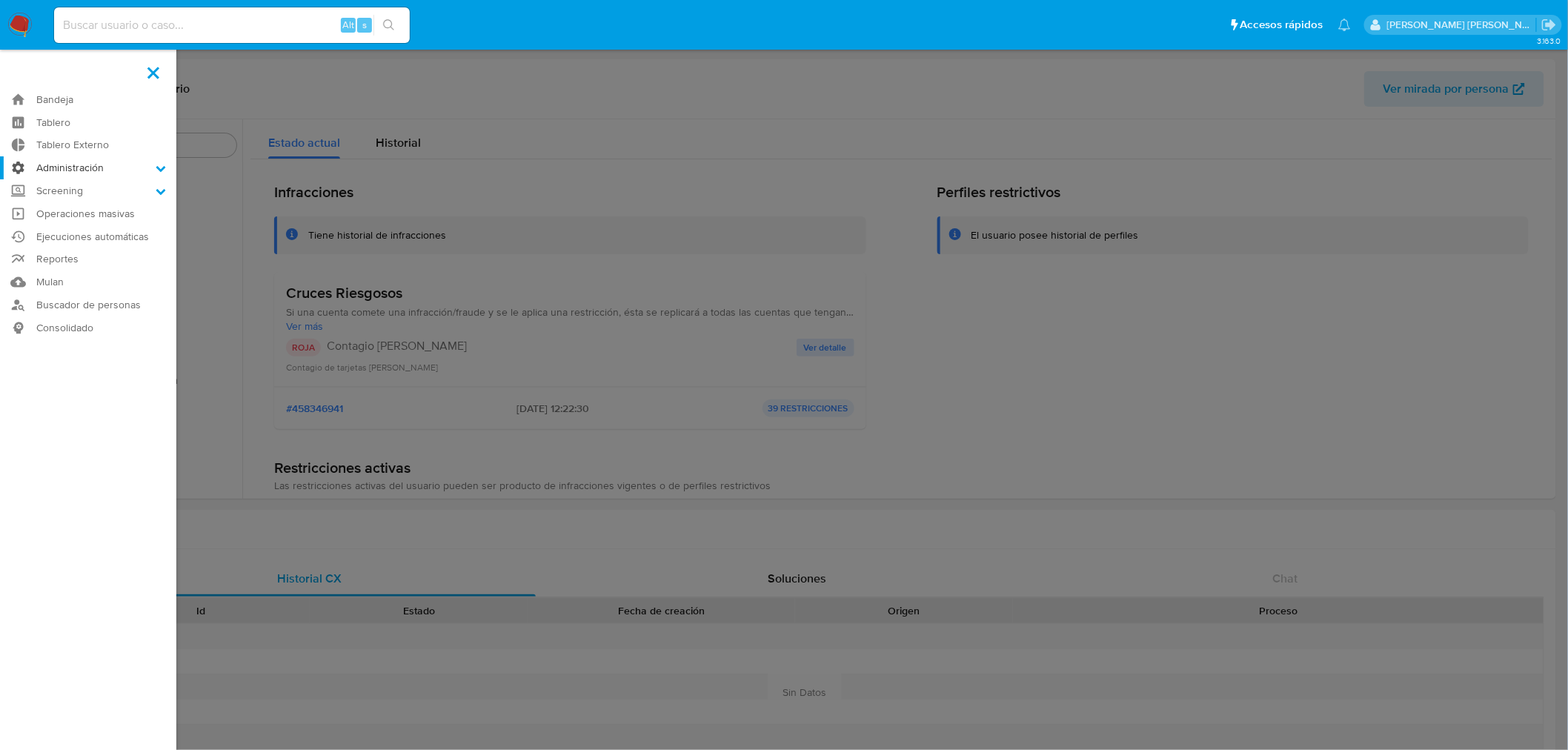
click at [0, 0] on input "Administración" at bounding box center [0, 0] width 0 height 0
click at [66, 326] on link "Ejecuciones automáticas" at bounding box center [88, 329] width 176 height 23
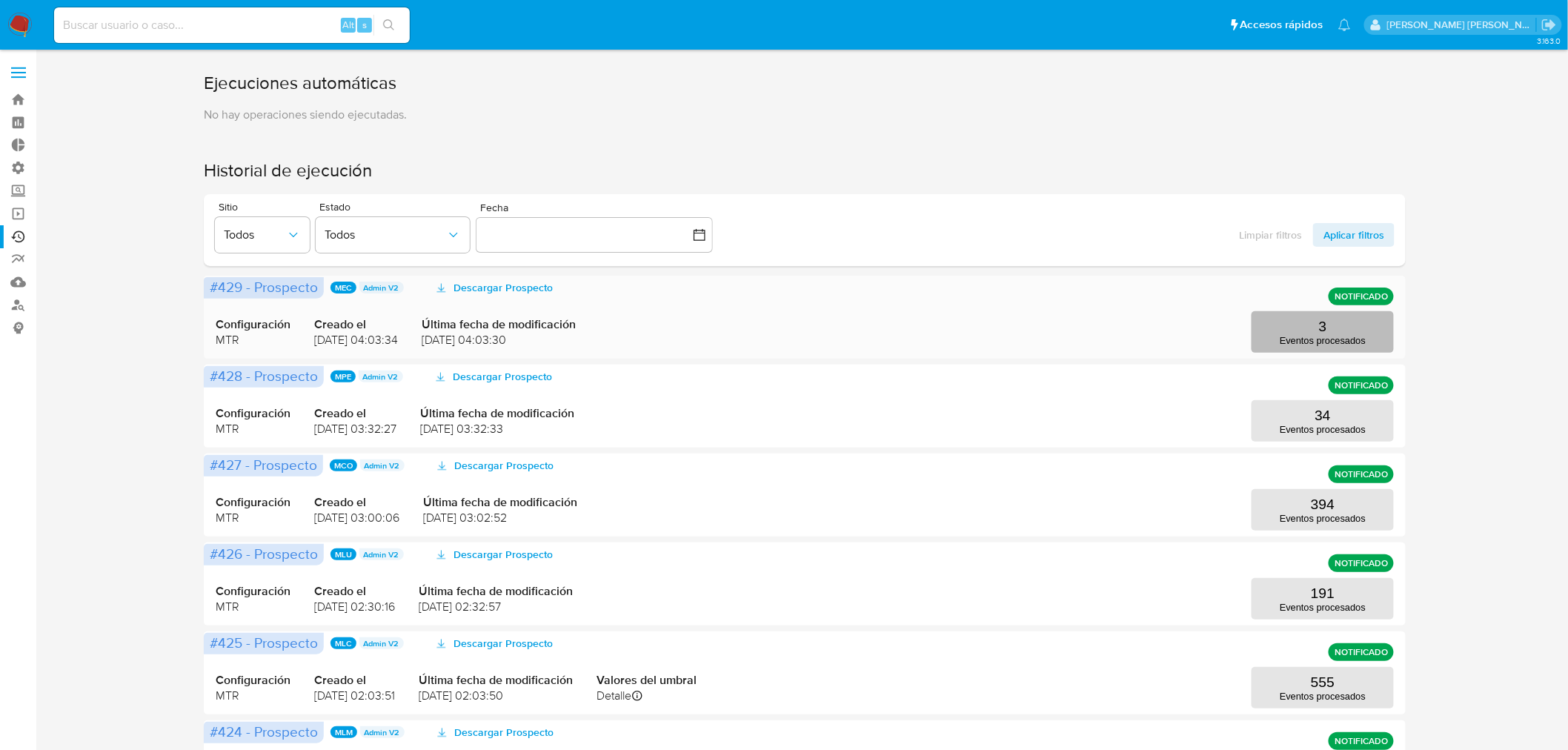
click at [1291, 337] on p "Eventos procesados" at bounding box center [1323, 340] width 86 height 11
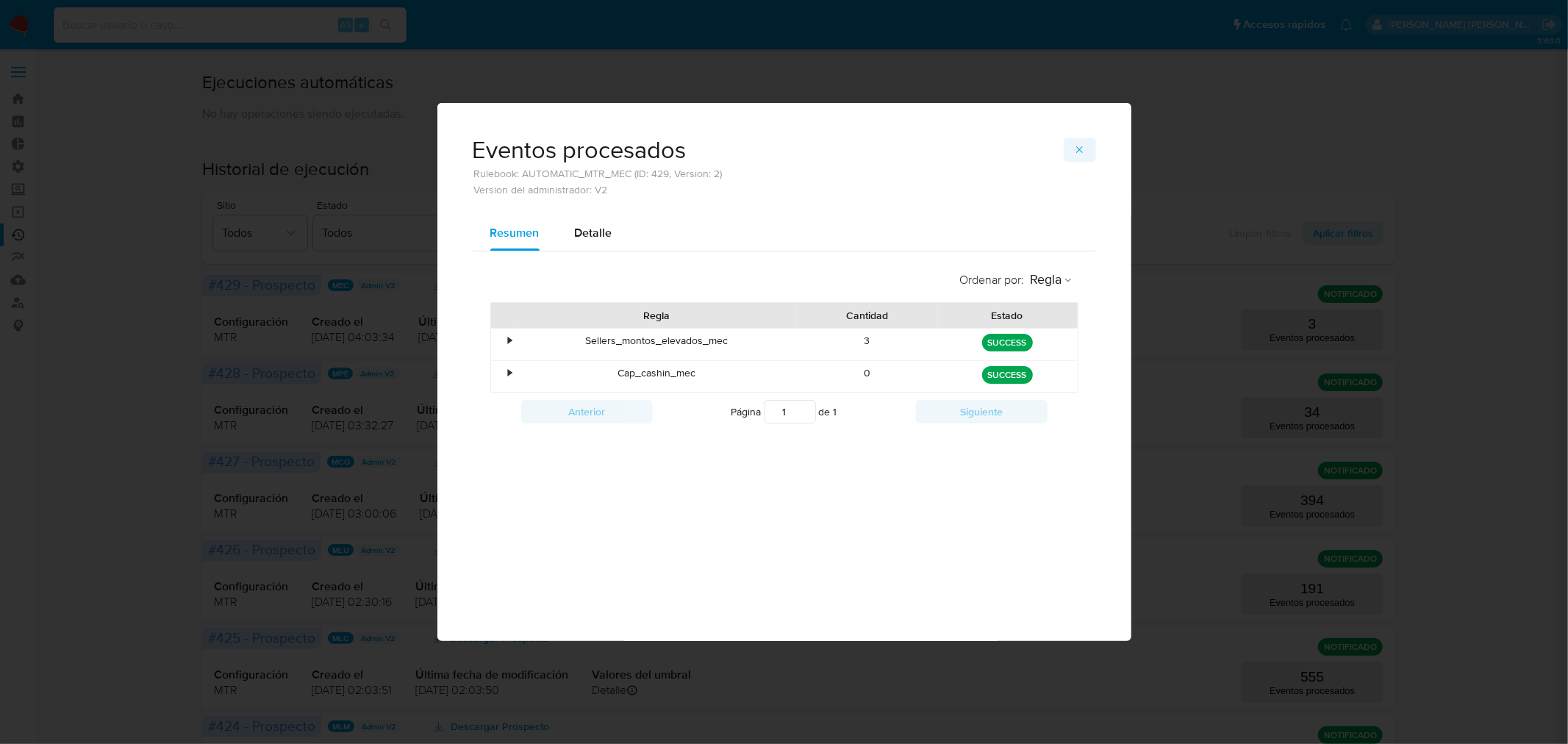
click at [1080, 157] on span "button" at bounding box center [1080, 150] width 12 height 21
